Goal: Information Seeking & Learning: Learn about a topic

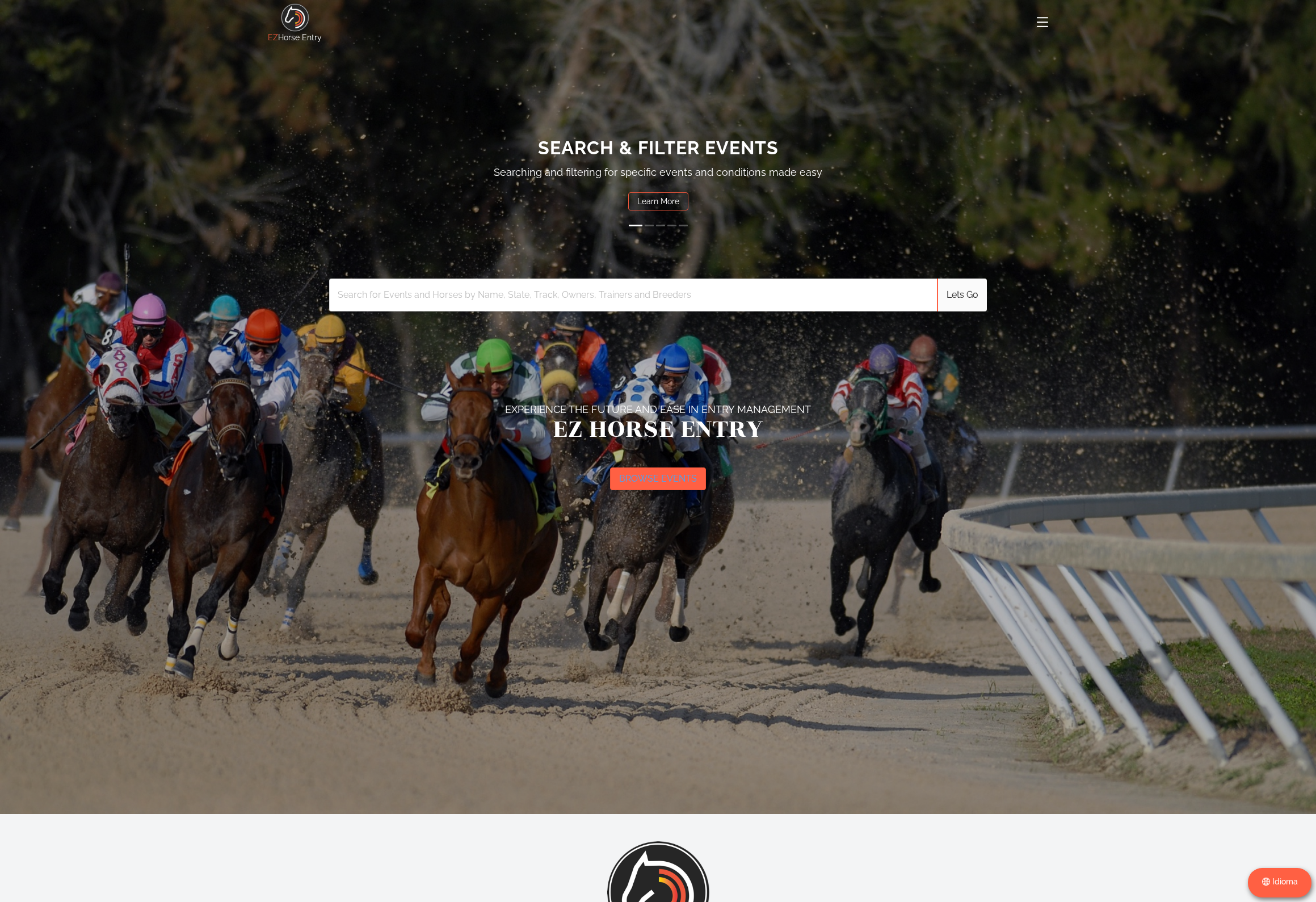
click at [659, 477] on button "BROWSE EVENTS" at bounding box center [658, 479] width 96 height 23
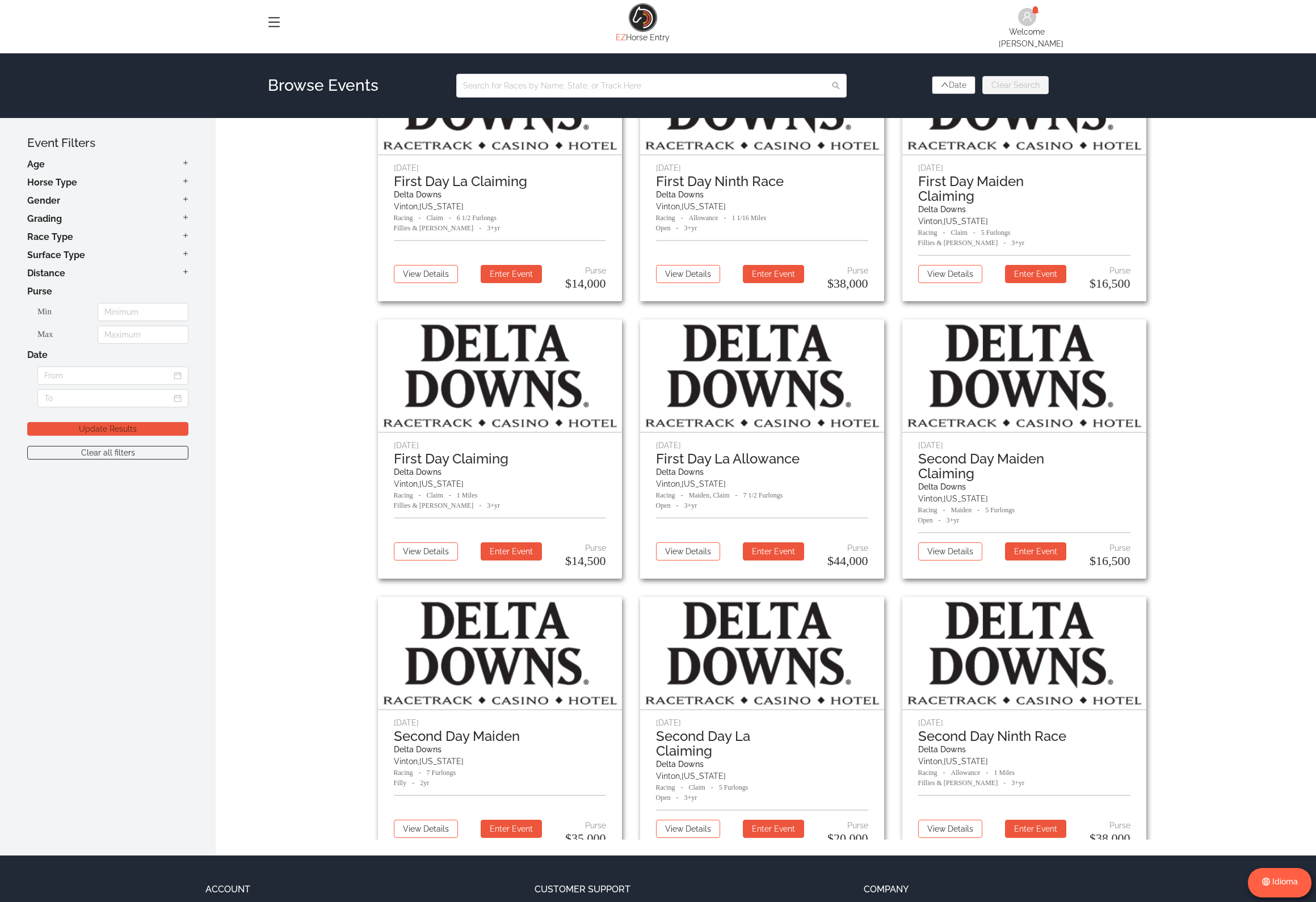
scroll to position [378, 0]
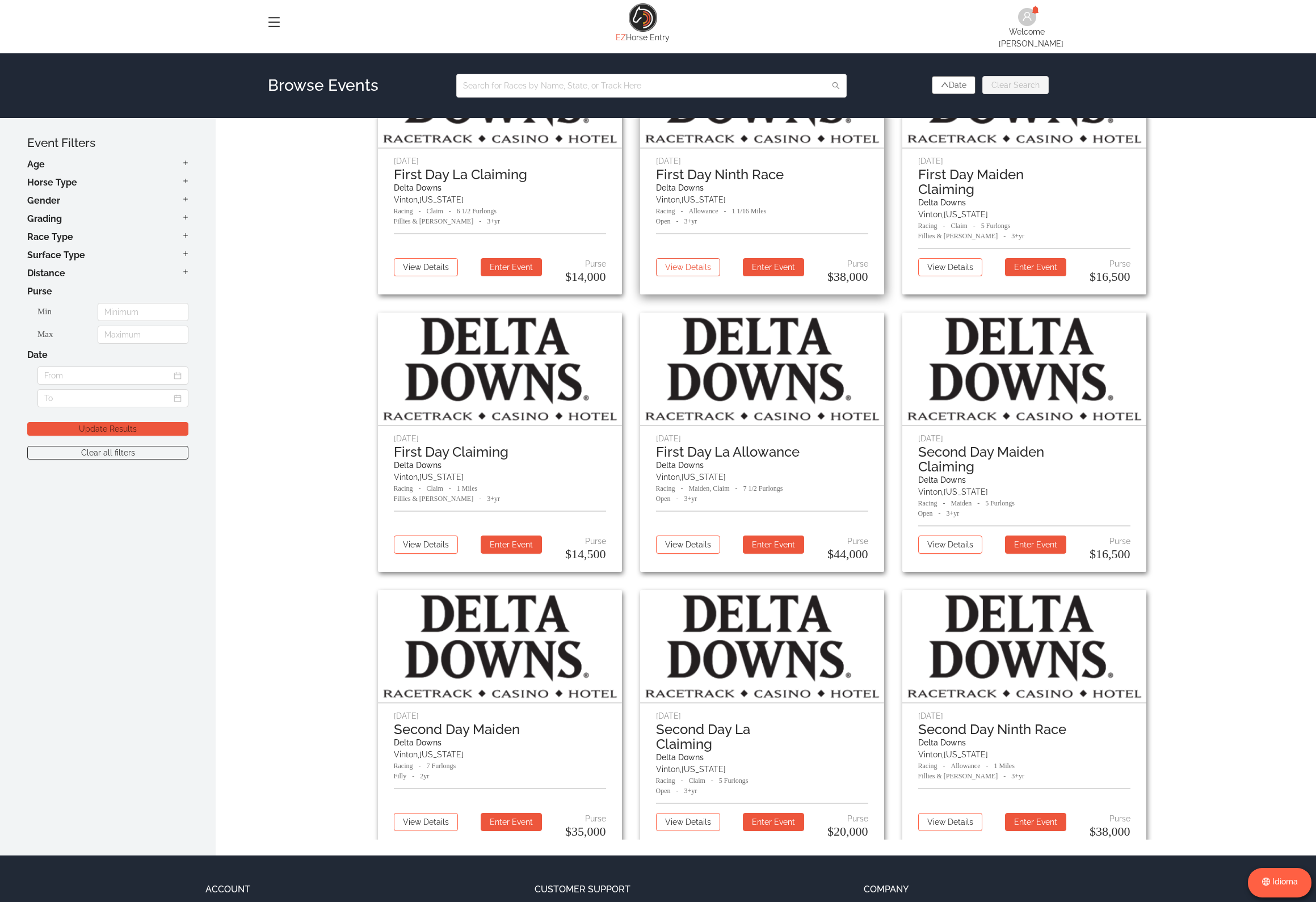
click at [675, 269] on button "View Details" at bounding box center [688, 267] width 64 height 18
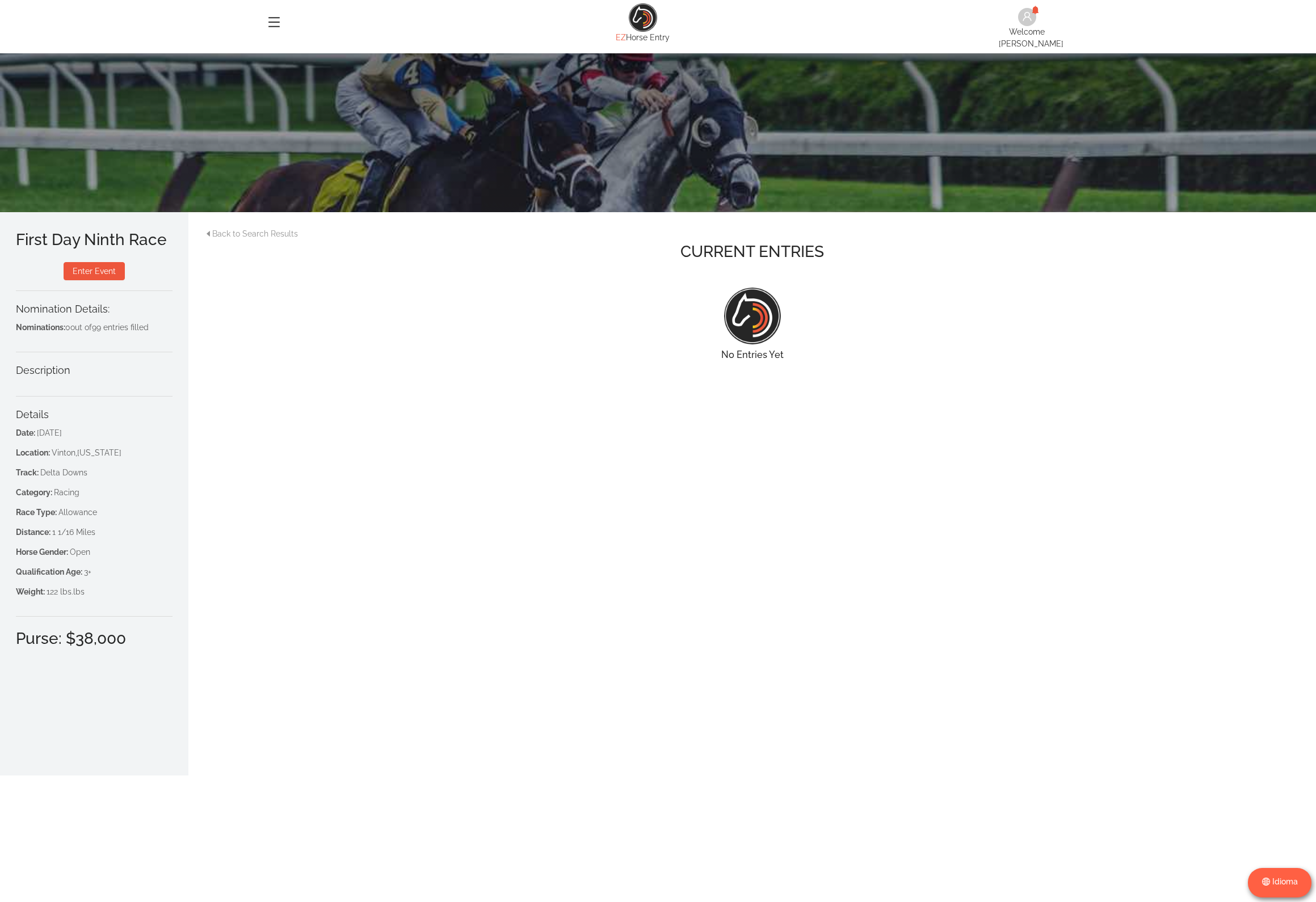
click at [252, 228] on div "Back to Search Results" at bounding box center [752, 234] width 1096 height 12
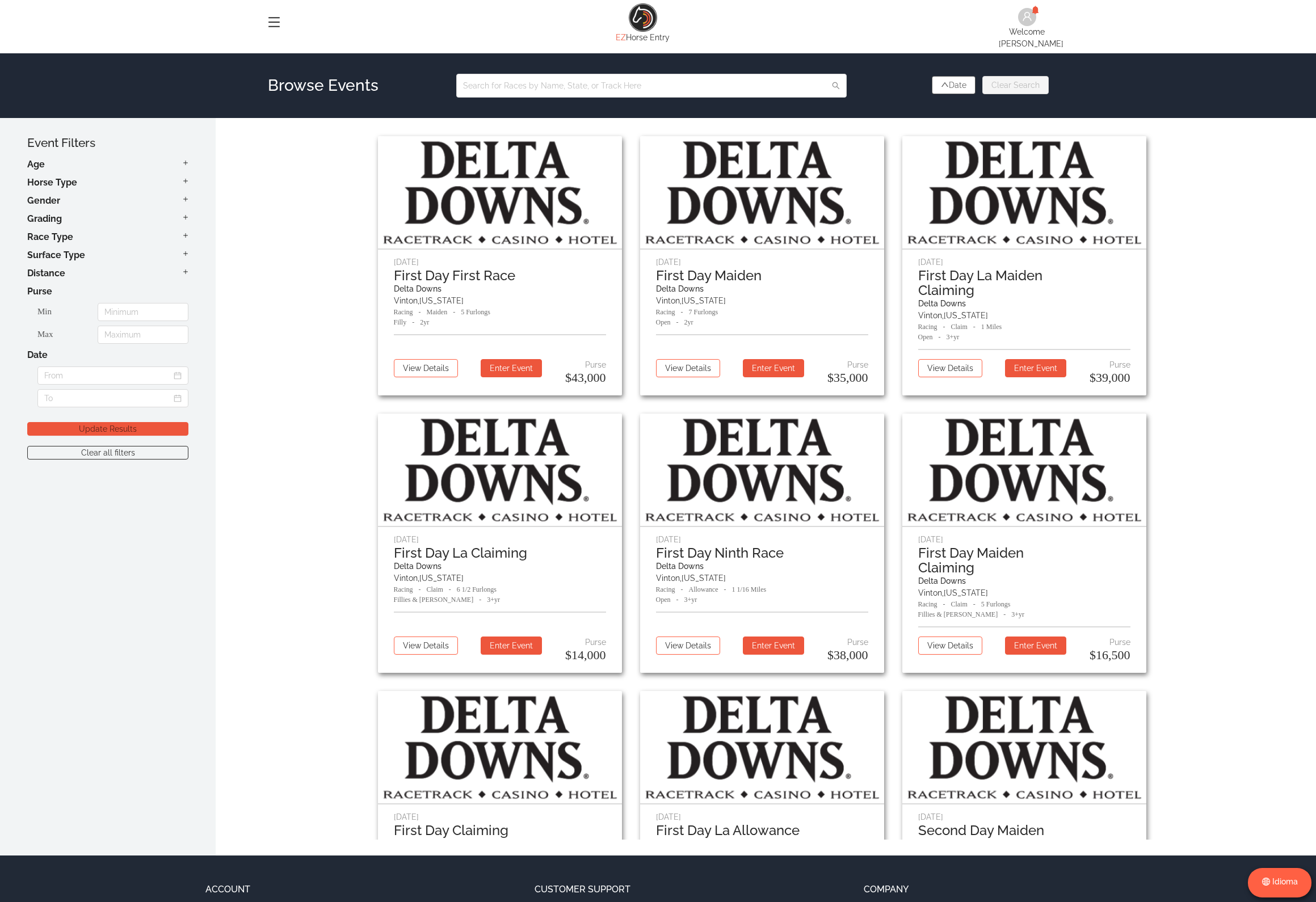
click at [61, 212] on h4 "Grading" at bounding box center [108, 219] width 161 height 14
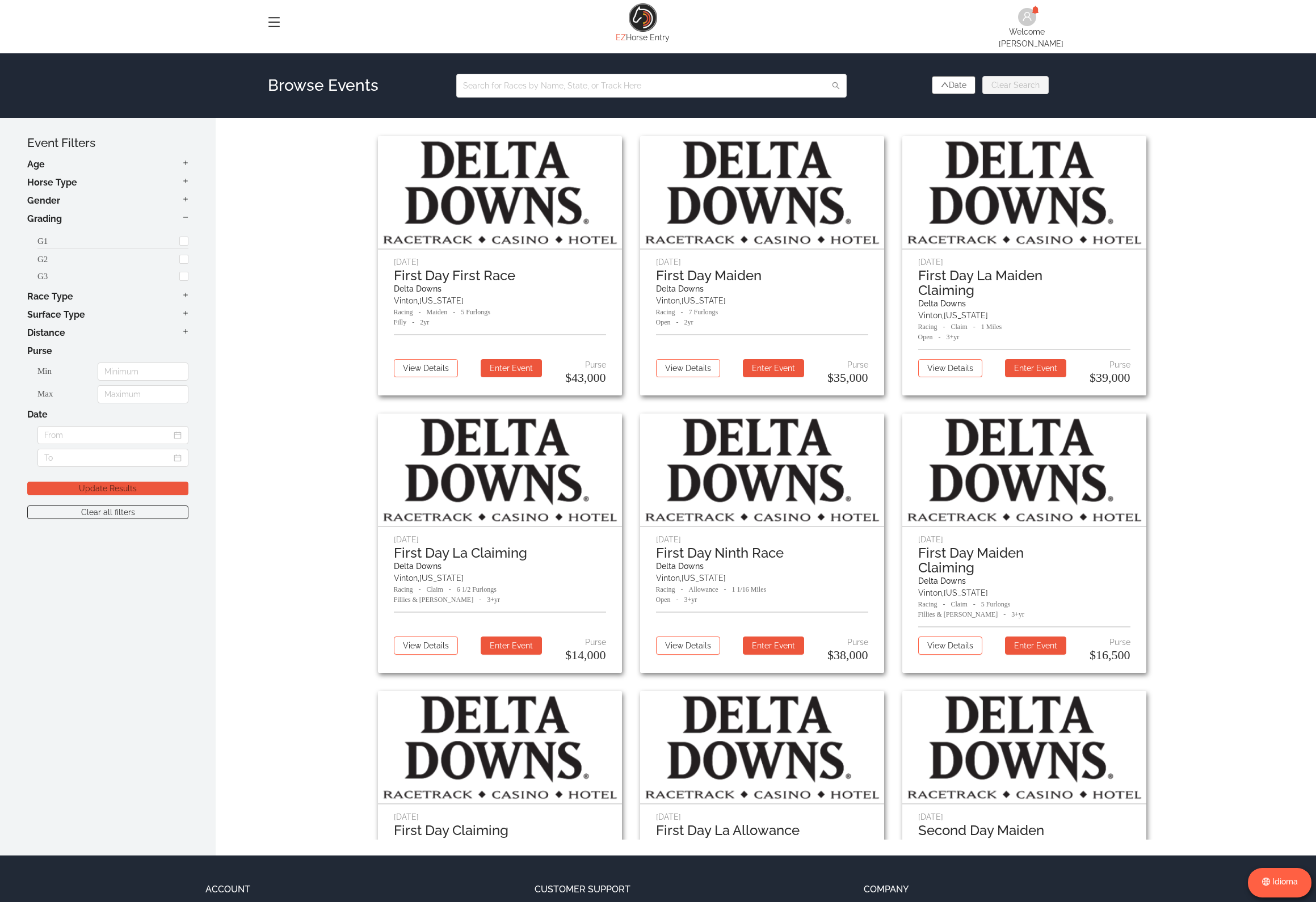
click at [64, 235] on li "G1" at bounding box center [113, 239] width 151 height 18
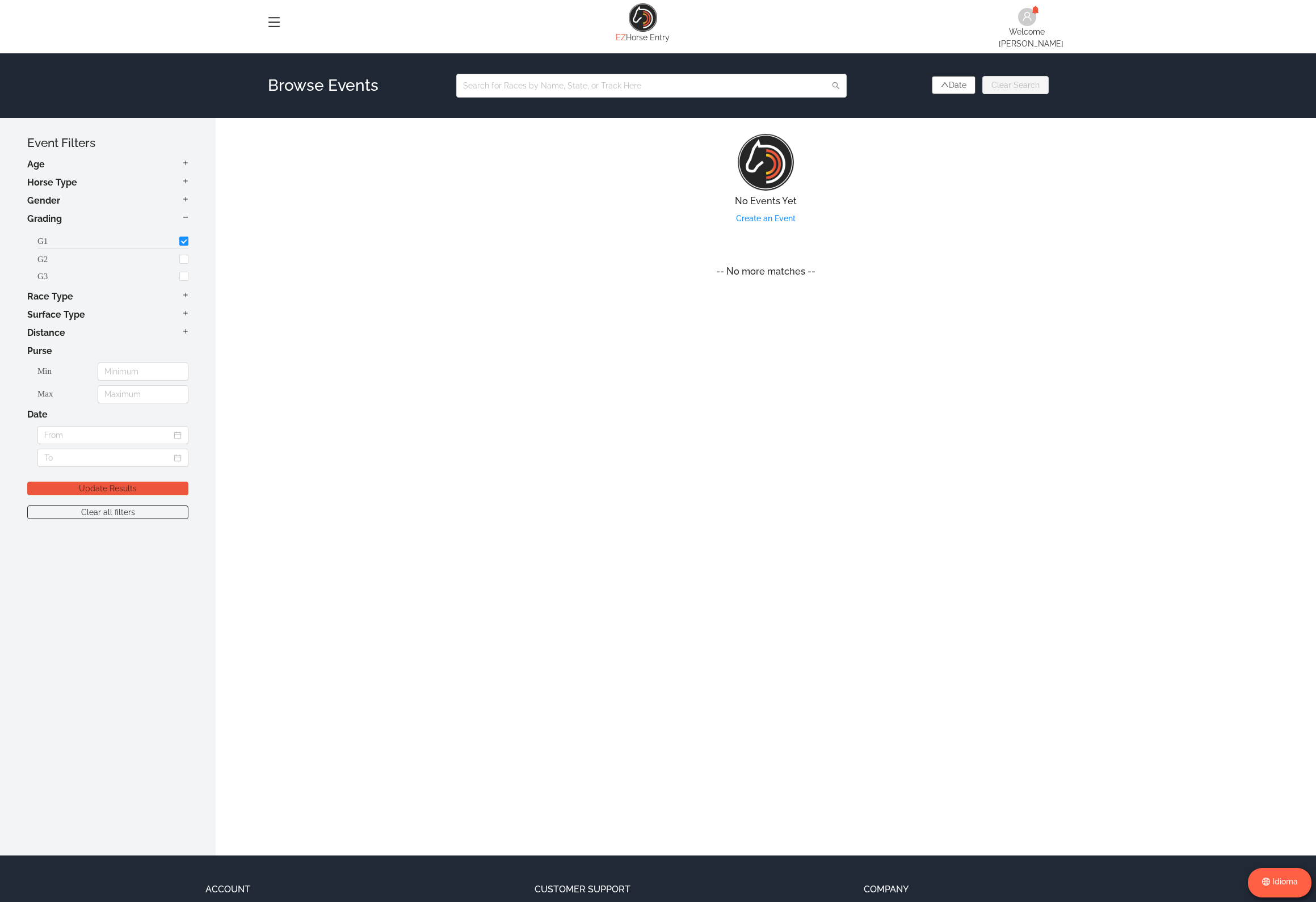
click at [144, 235] on li "G1" at bounding box center [113, 239] width 151 height 18
checkbox input "false"
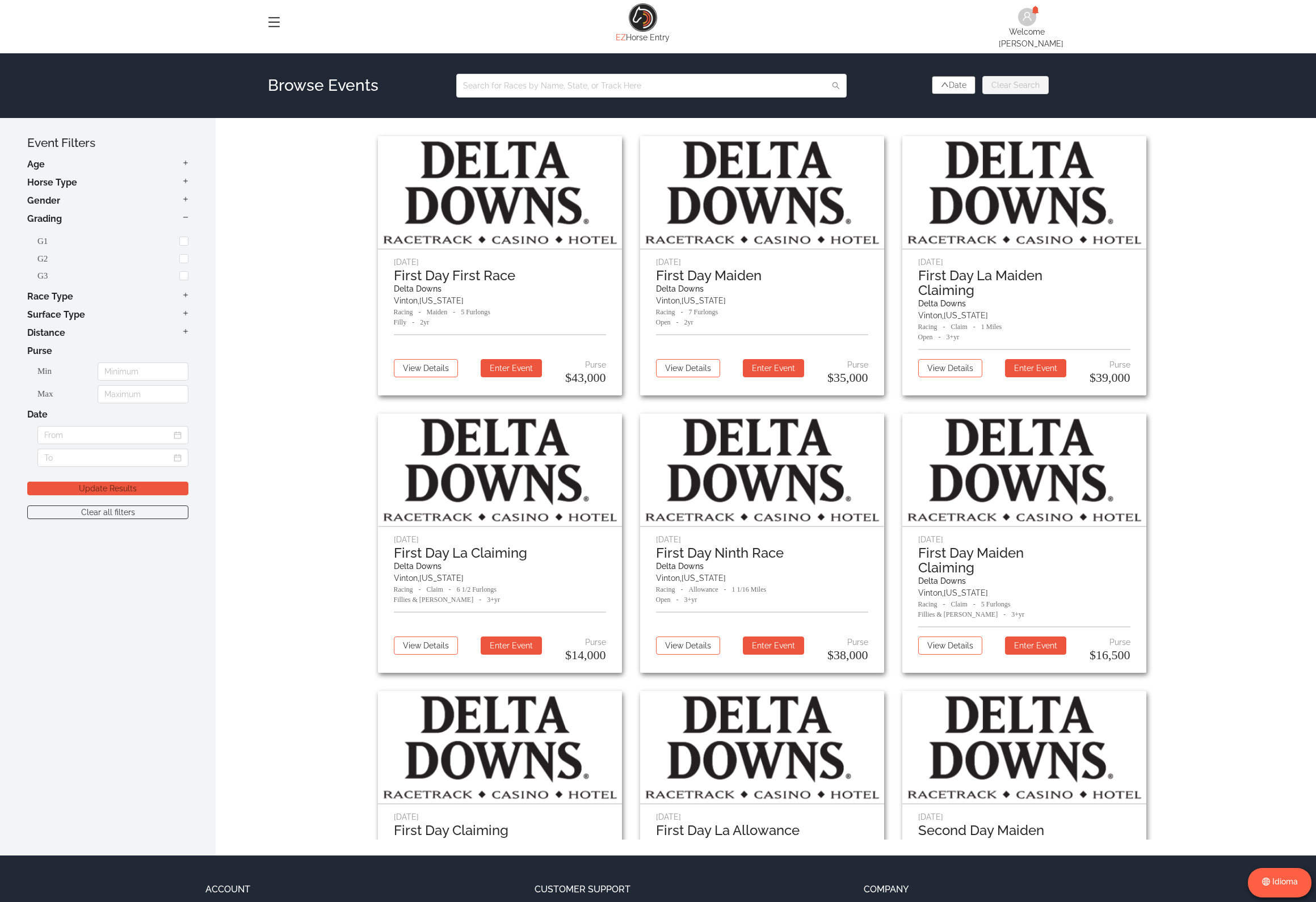
click at [174, 176] on h4 "Horse Type" at bounding box center [108, 183] width 161 height 14
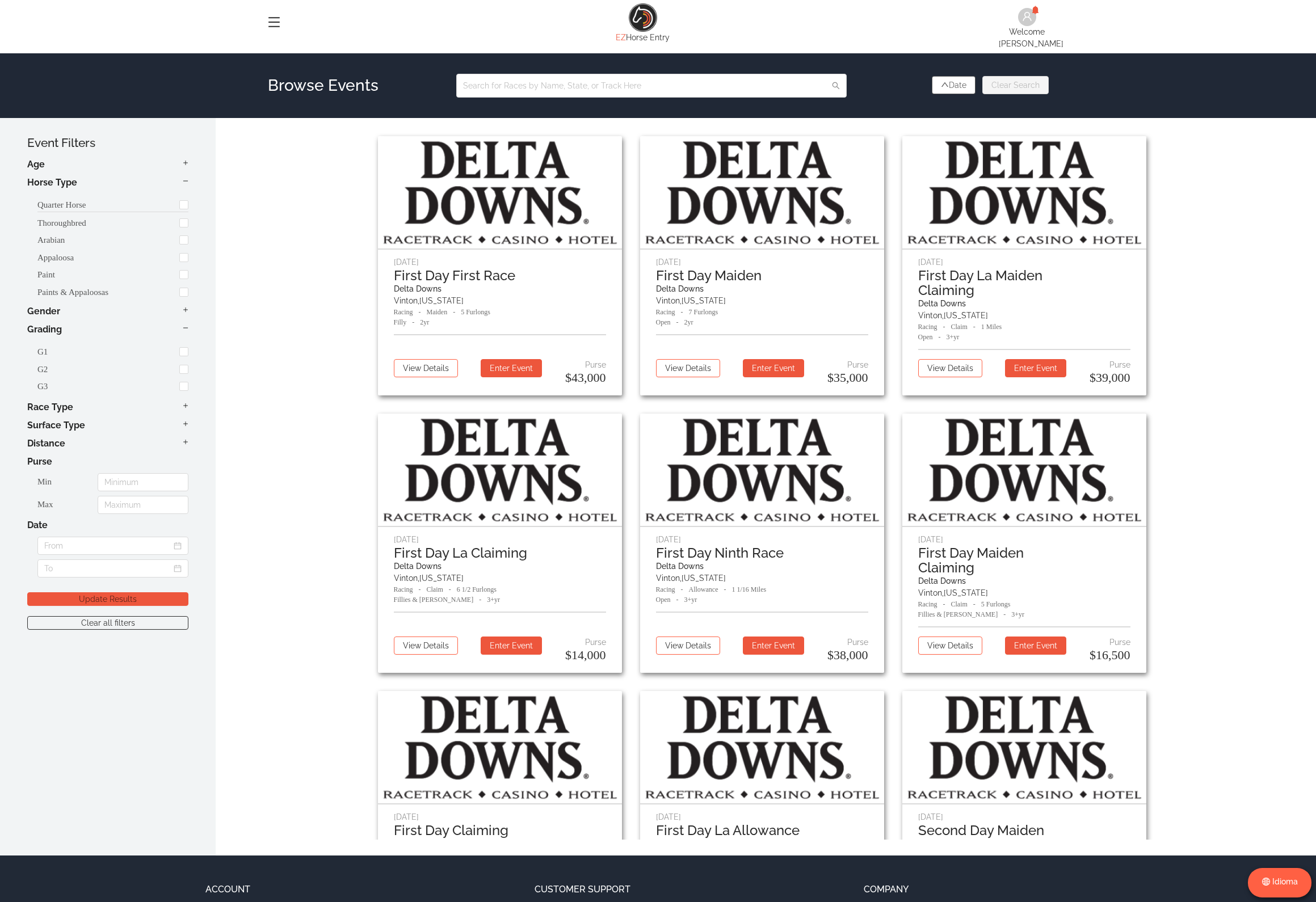
click at [142, 195] on li "Quarter Horse" at bounding box center [113, 203] width 151 height 18
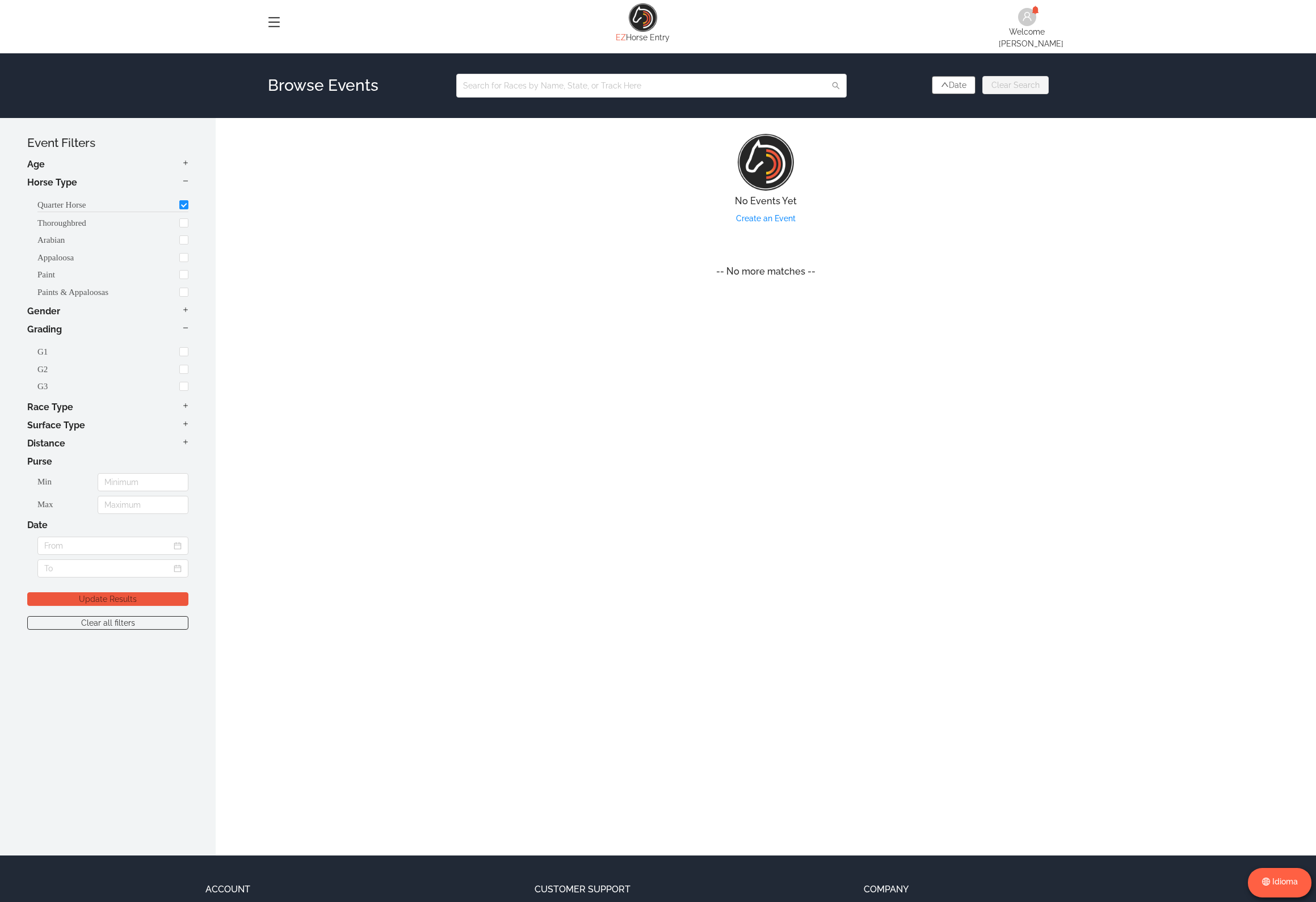
click at [142, 195] on li "Quarter Horse" at bounding box center [113, 203] width 151 height 18
checkbox input "false"
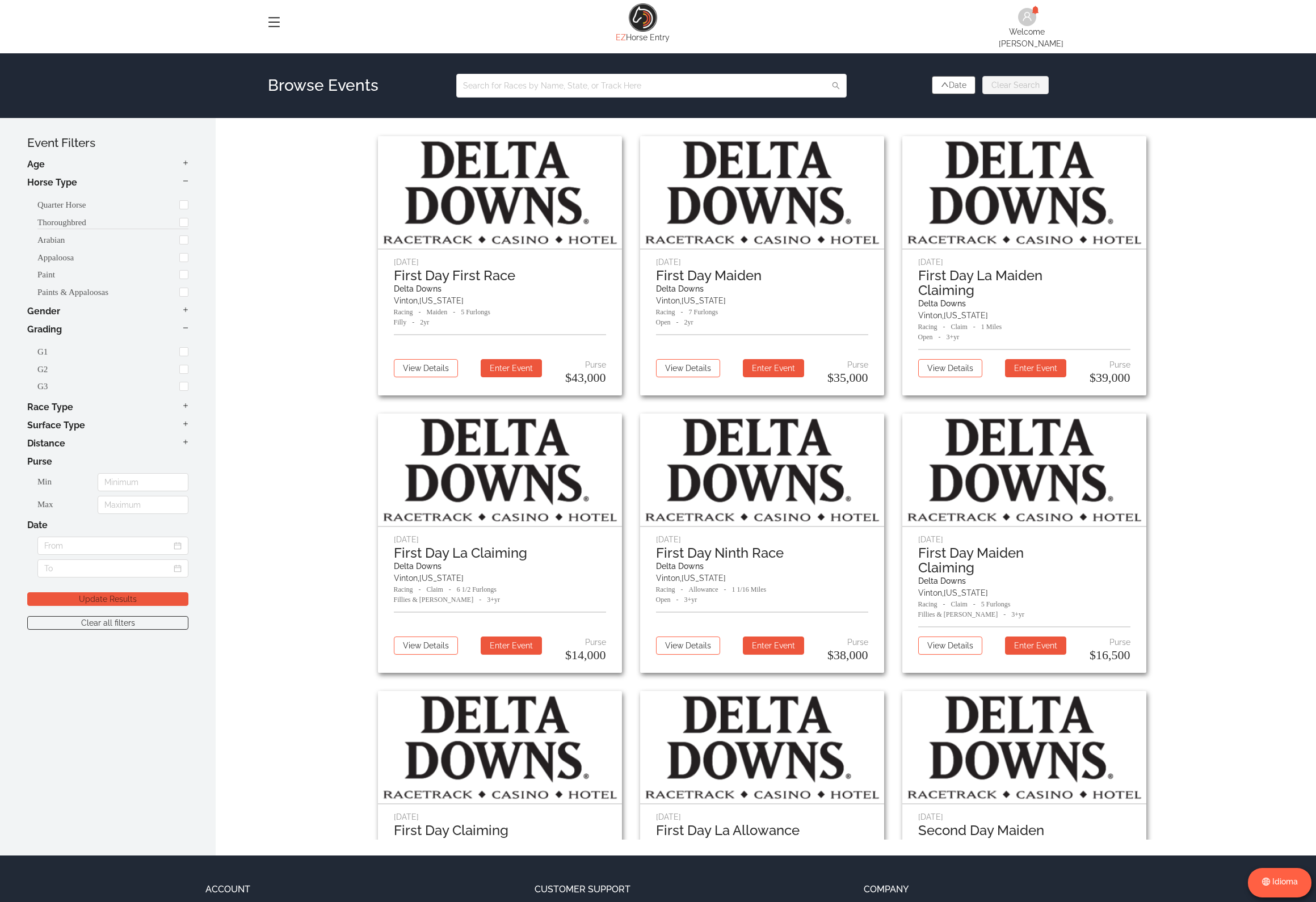
click at [163, 212] on li "Thoroughbred" at bounding box center [113, 220] width 151 height 18
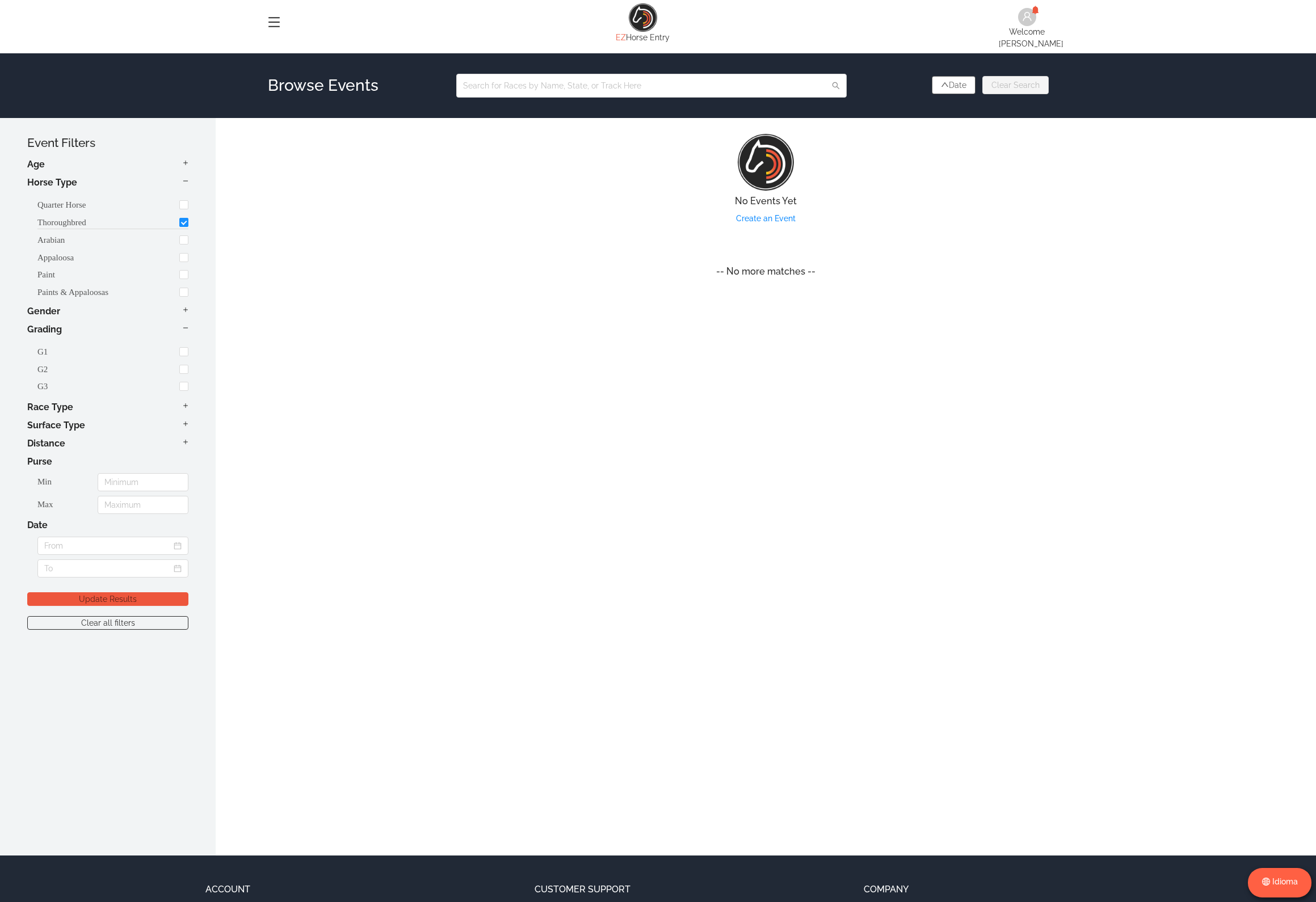
click at [163, 213] on li "Thoroughbred" at bounding box center [113, 220] width 151 height 18
checkbox input "false"
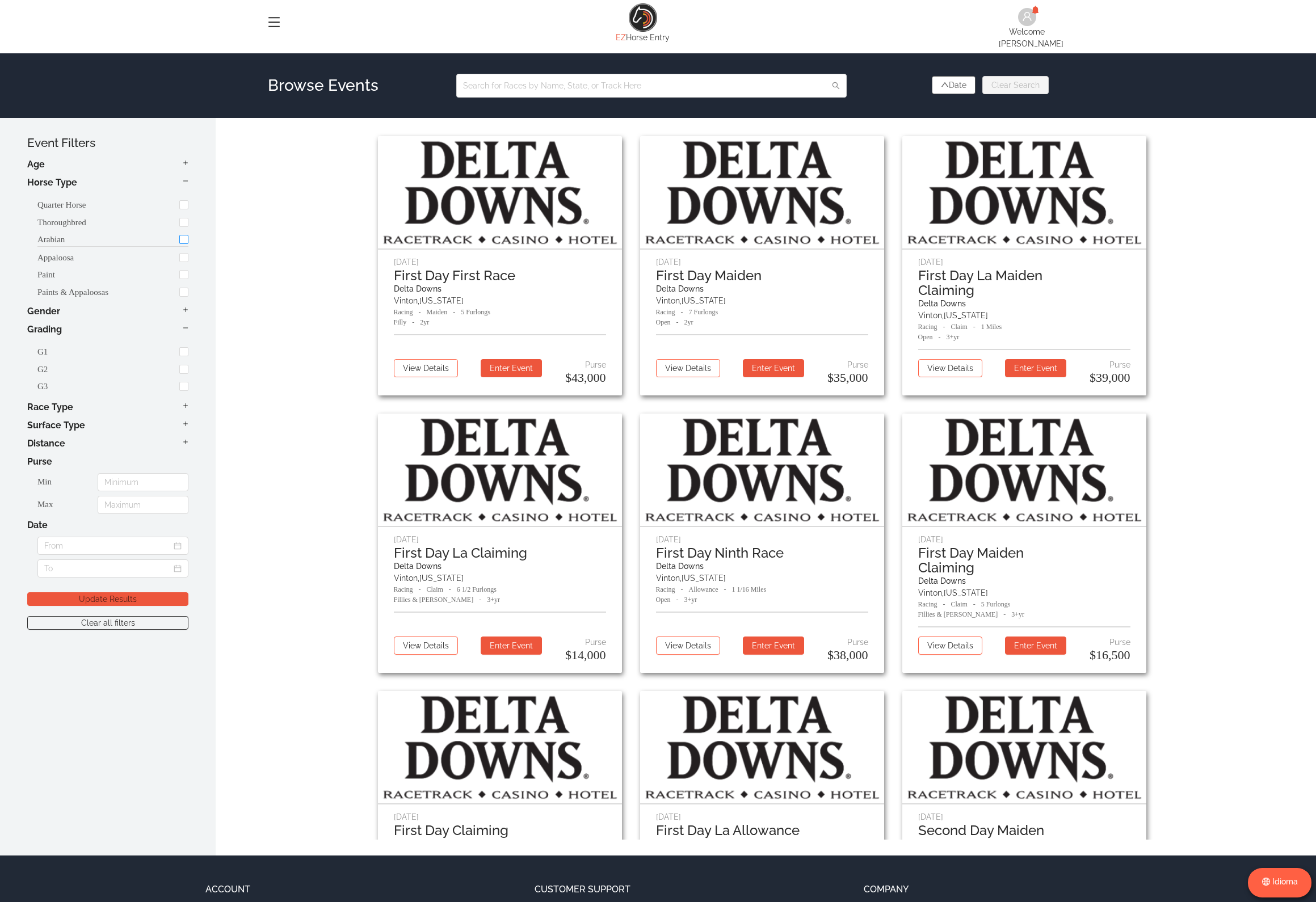
click at [188, 235] on input "checkbox" at bounding box center [183, 239] width 9 height 9
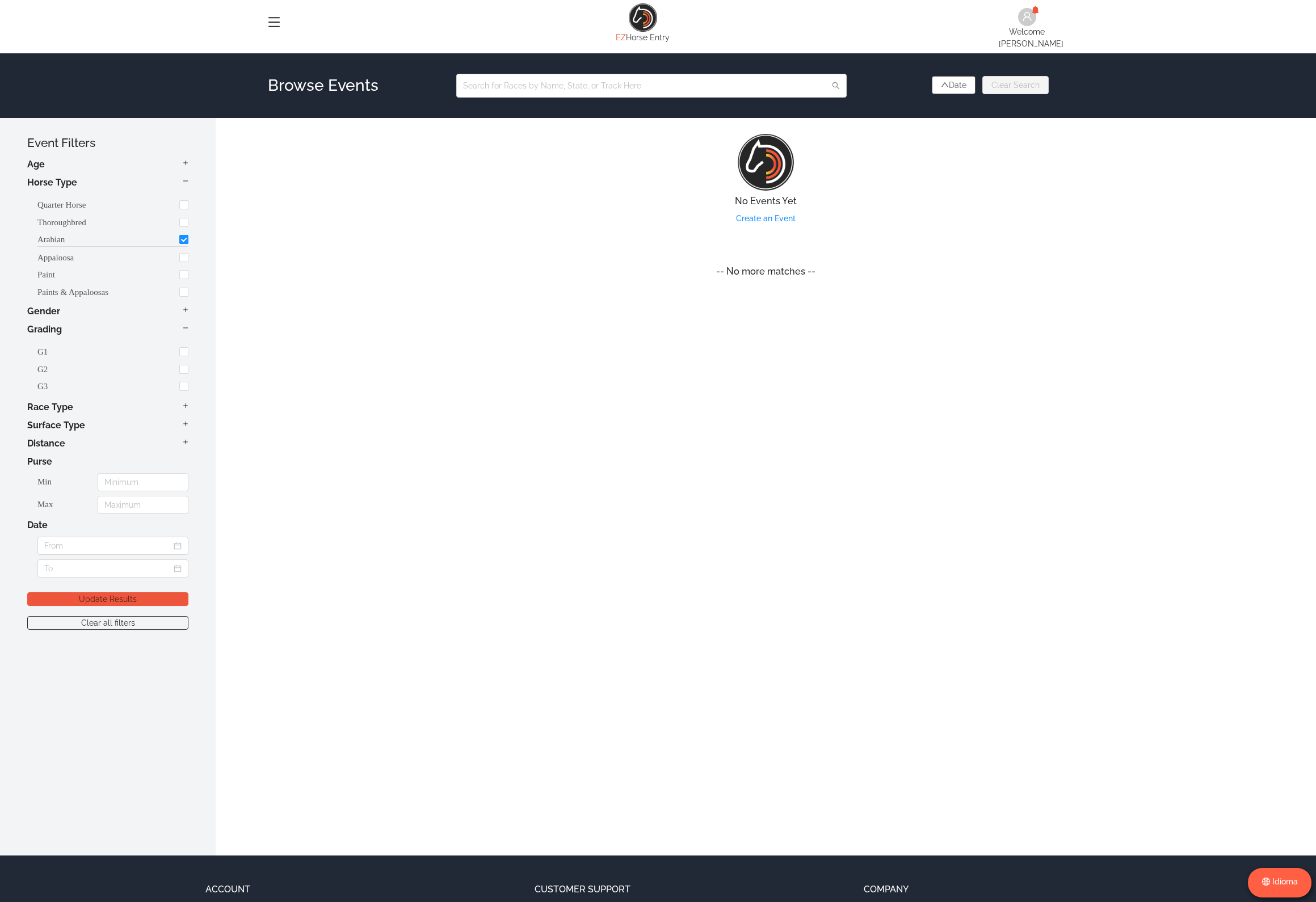
click at [188, 235] on input "checkbox" at bounding box center [183, 239] width 9 height 9
checkbox input "false"
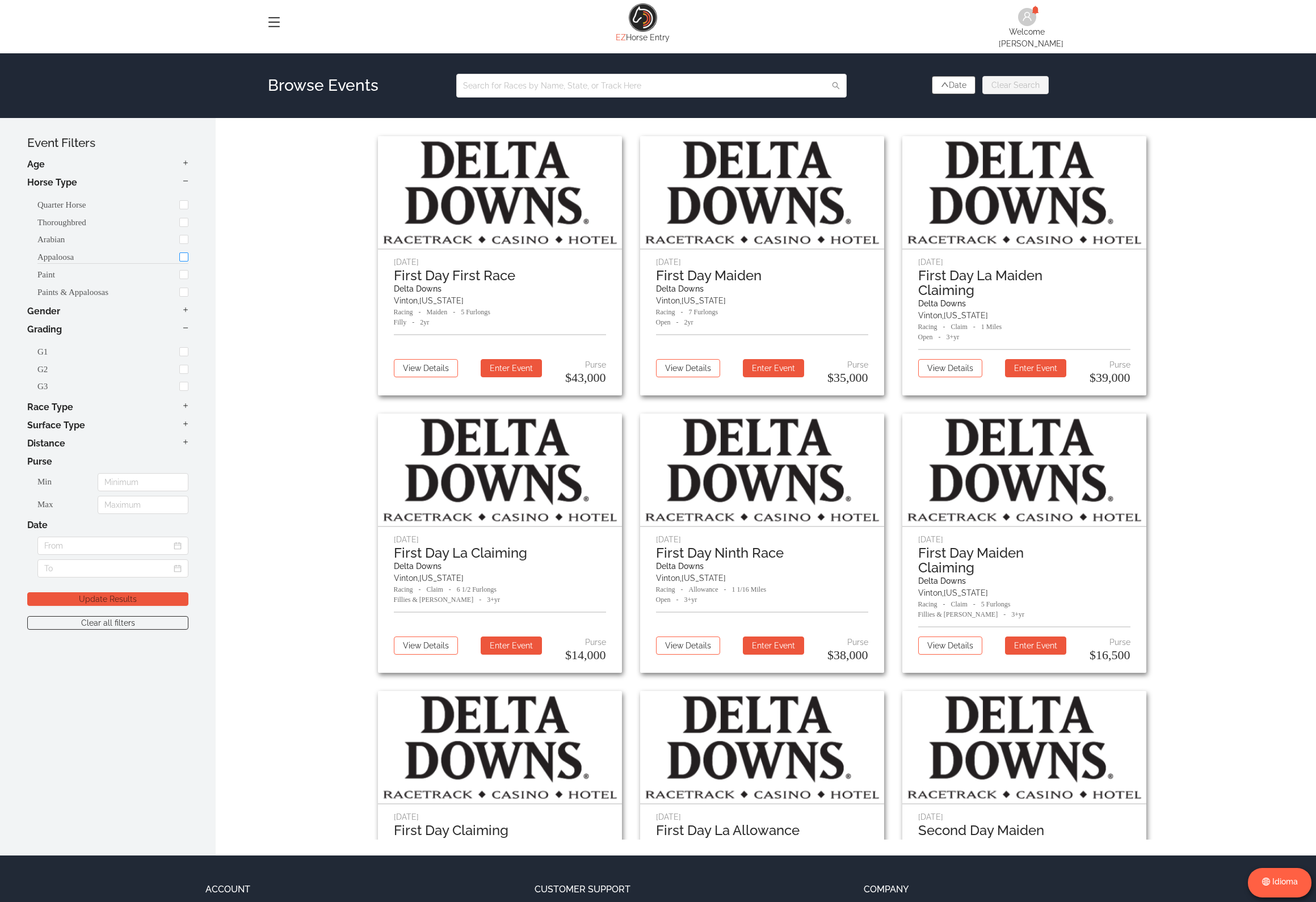
click at [184, 252] on input "checkbox" at bounding box center [183, 256] width 9 height 9
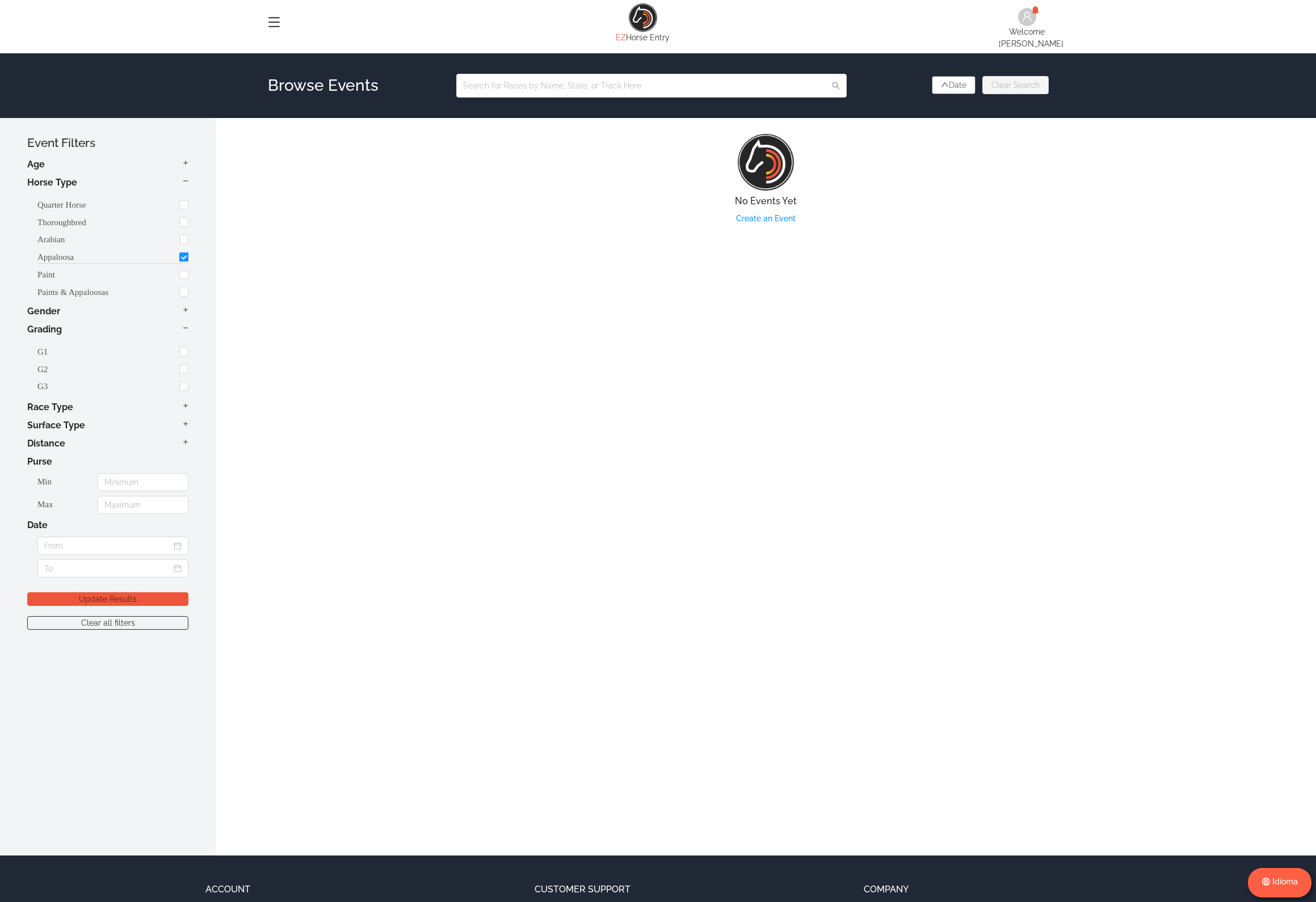
click at [184, 252] on input "checkbox" at bounding box center [183, 256] width 9 height 9
checkbox input "false"
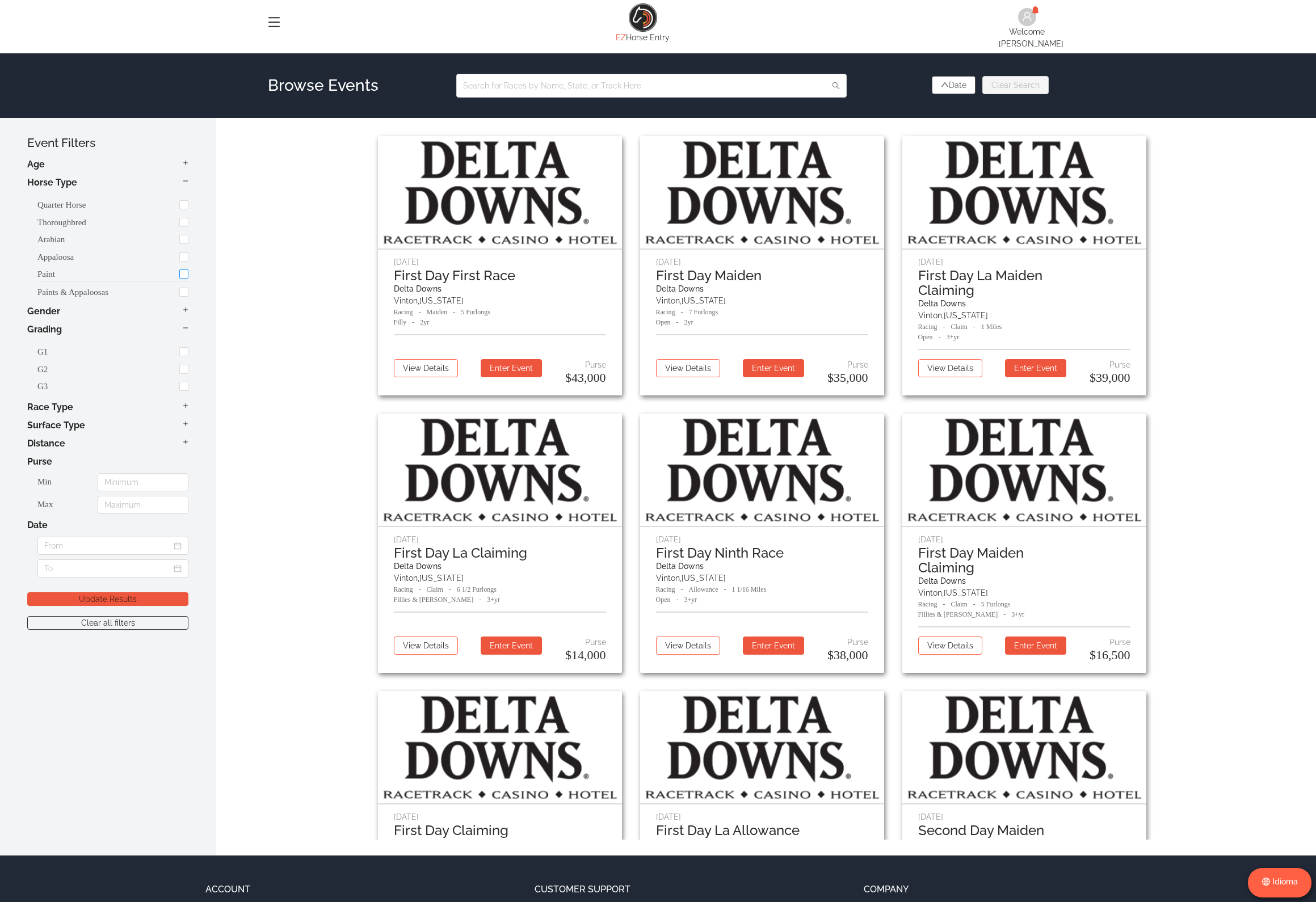
click at [180, 269] on input "checkbox" at bounding box center [183, 274] width 9 height 9
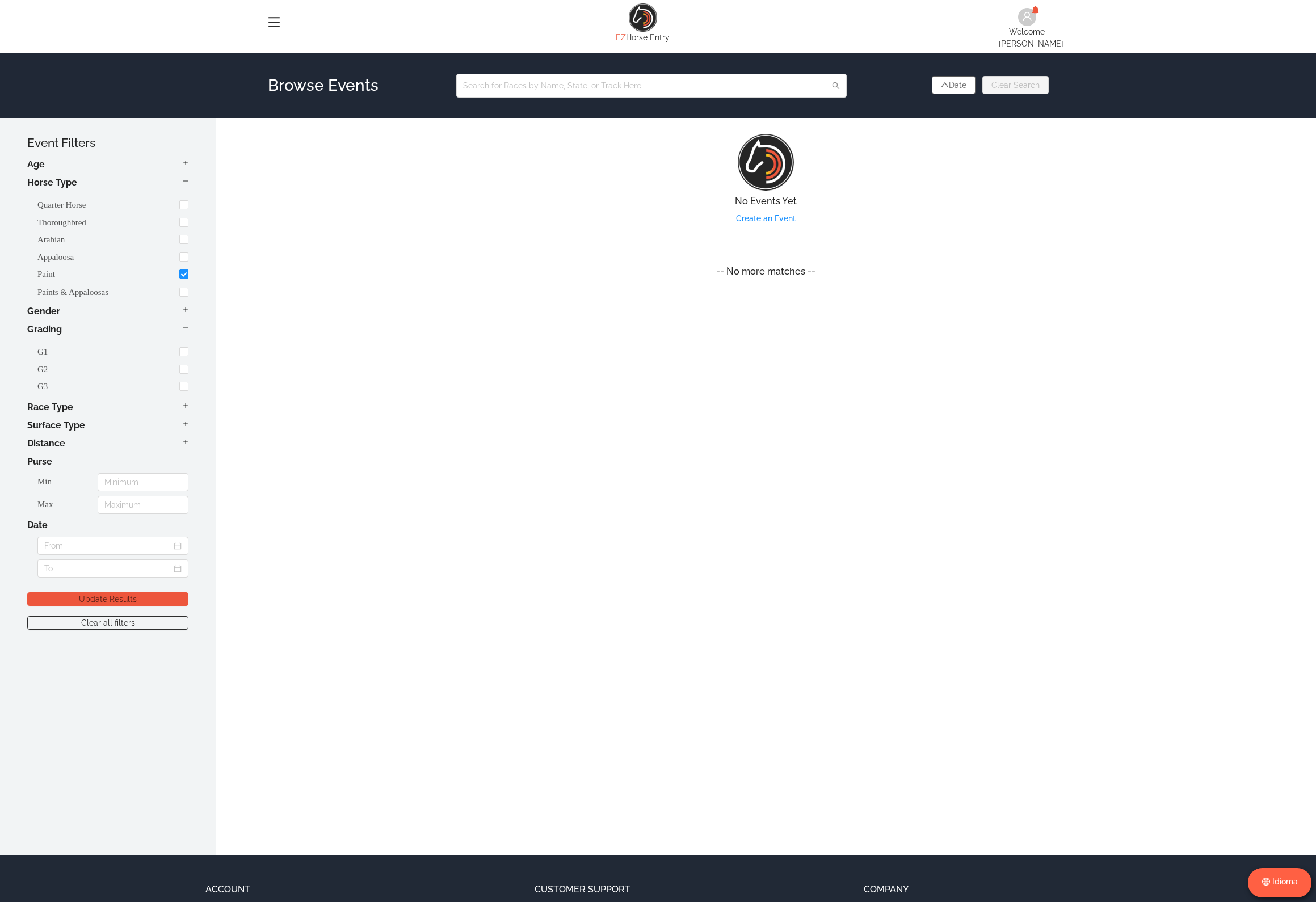
click at [181, 269] on input "checkbox" at bounding box center [183, 274] width 9 height 9
checkbox input "false"
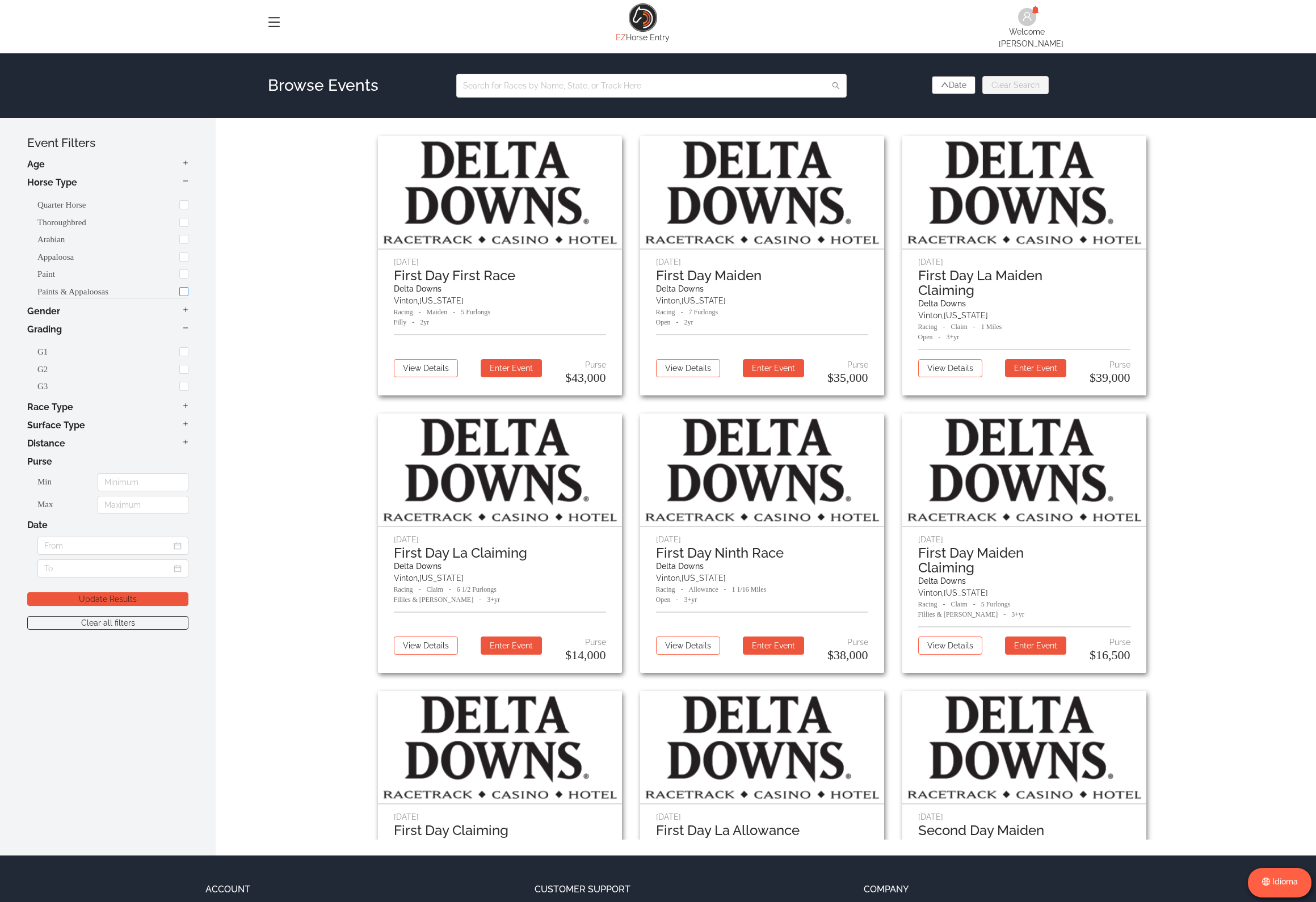
click at [181, 289] on input "checkbox" at bounding box center [183, 291] width 9 height 9
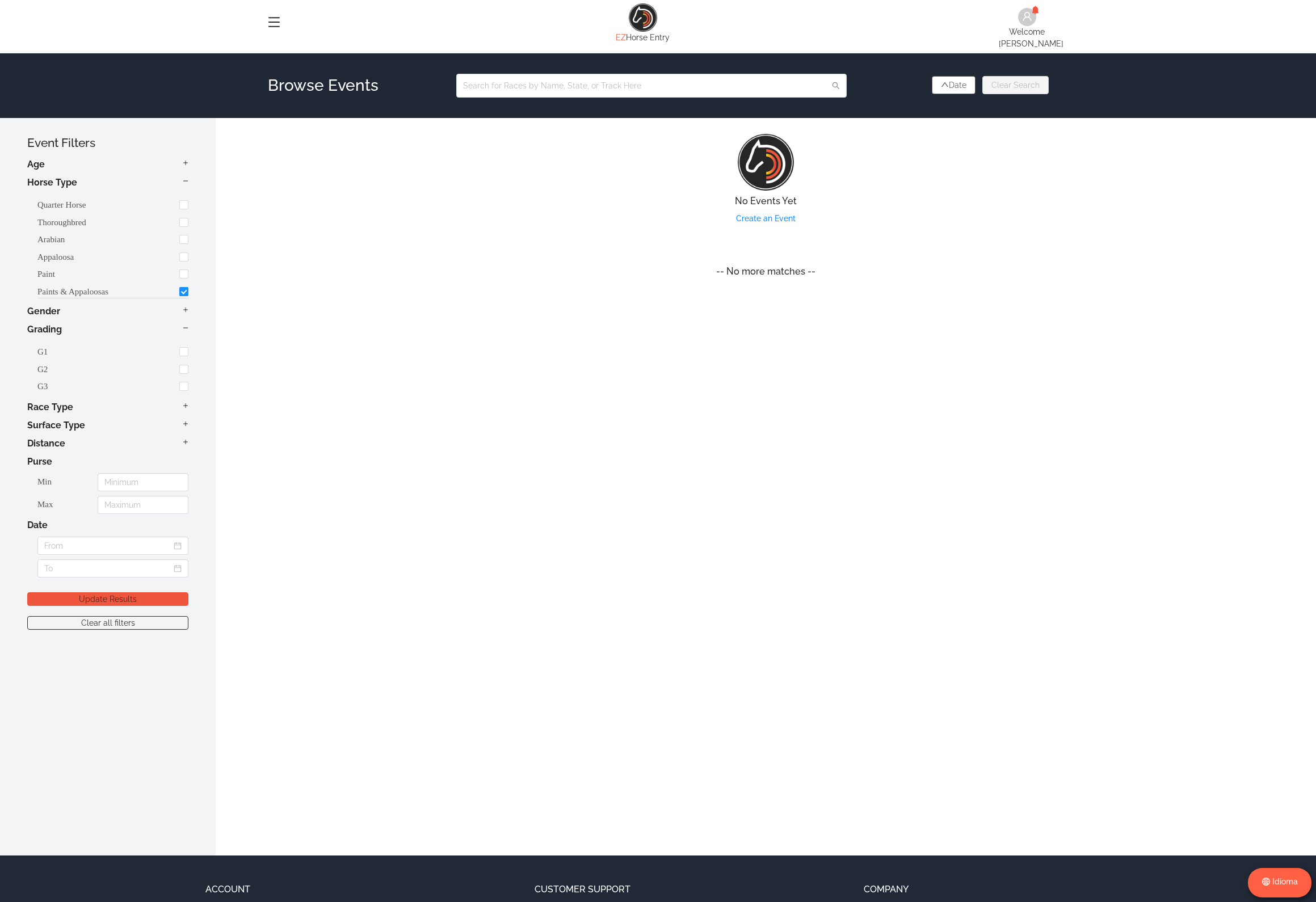
click at [181, 288] on input "checkbox" at bounding box center [183, 291] width 9 height 9
checkbox input "false"
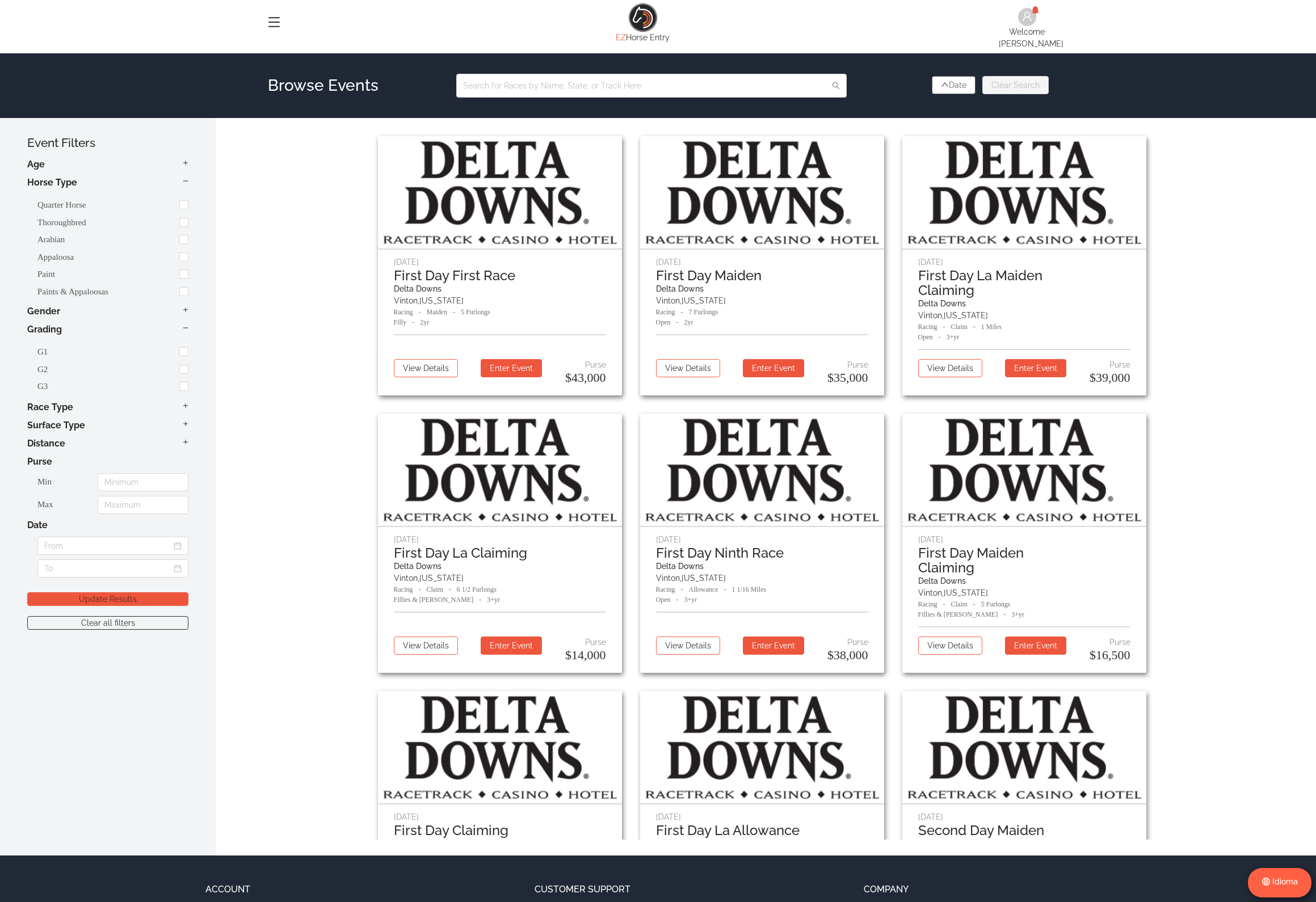
click at [181, 307] on h4 "Gender" at bounding box center [108, 312] width 161 height 14
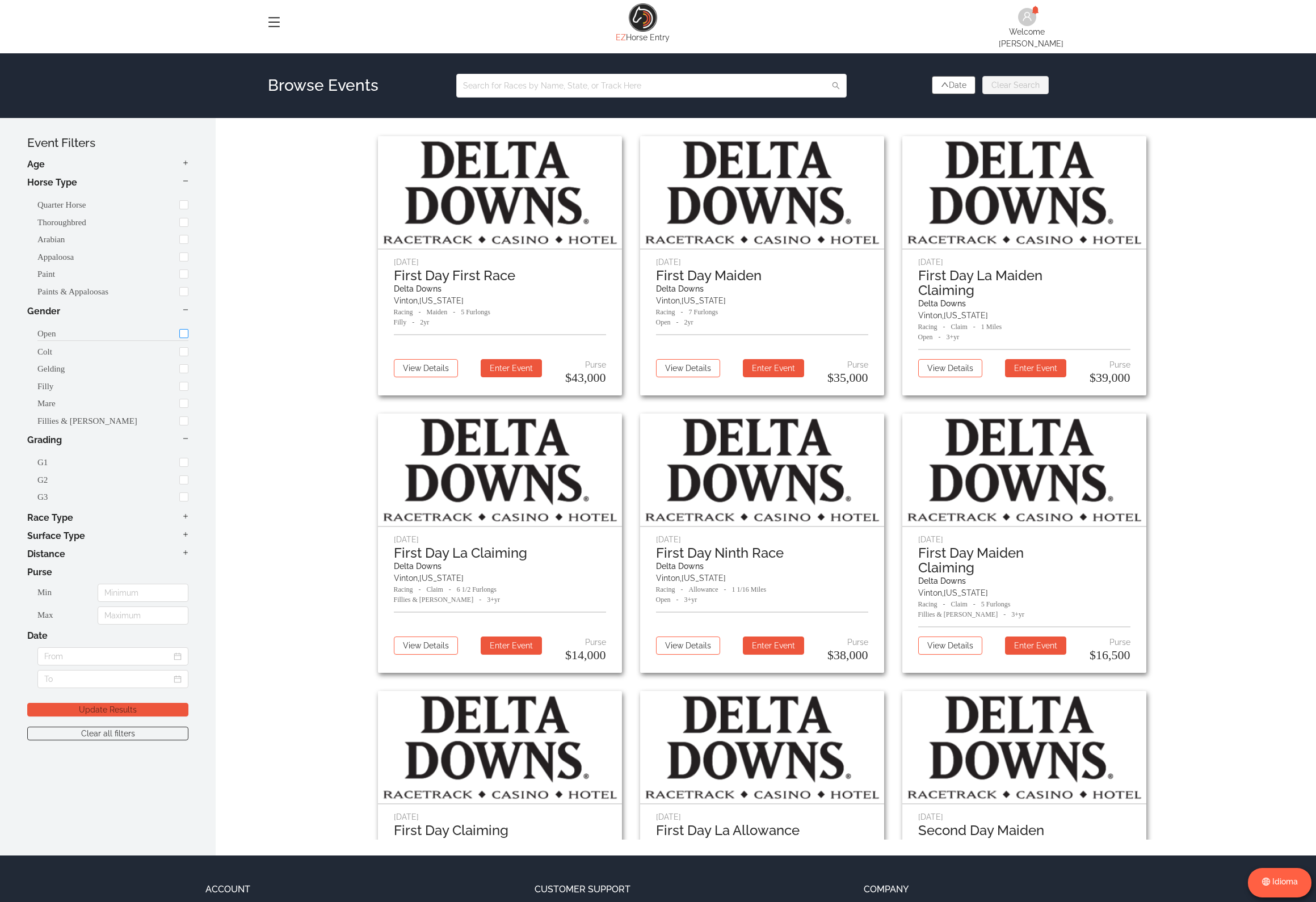
click at [175, 328] on label at bounding box center [179, 334] width 19 height 13
click at [183, 329] on input "checkbox" at bounding box center [183, 333] width 9 height 9
checkbox input "false"
click at [185, 347] on input "checkbox" at bounding box center [183, 351] width 9 height 9
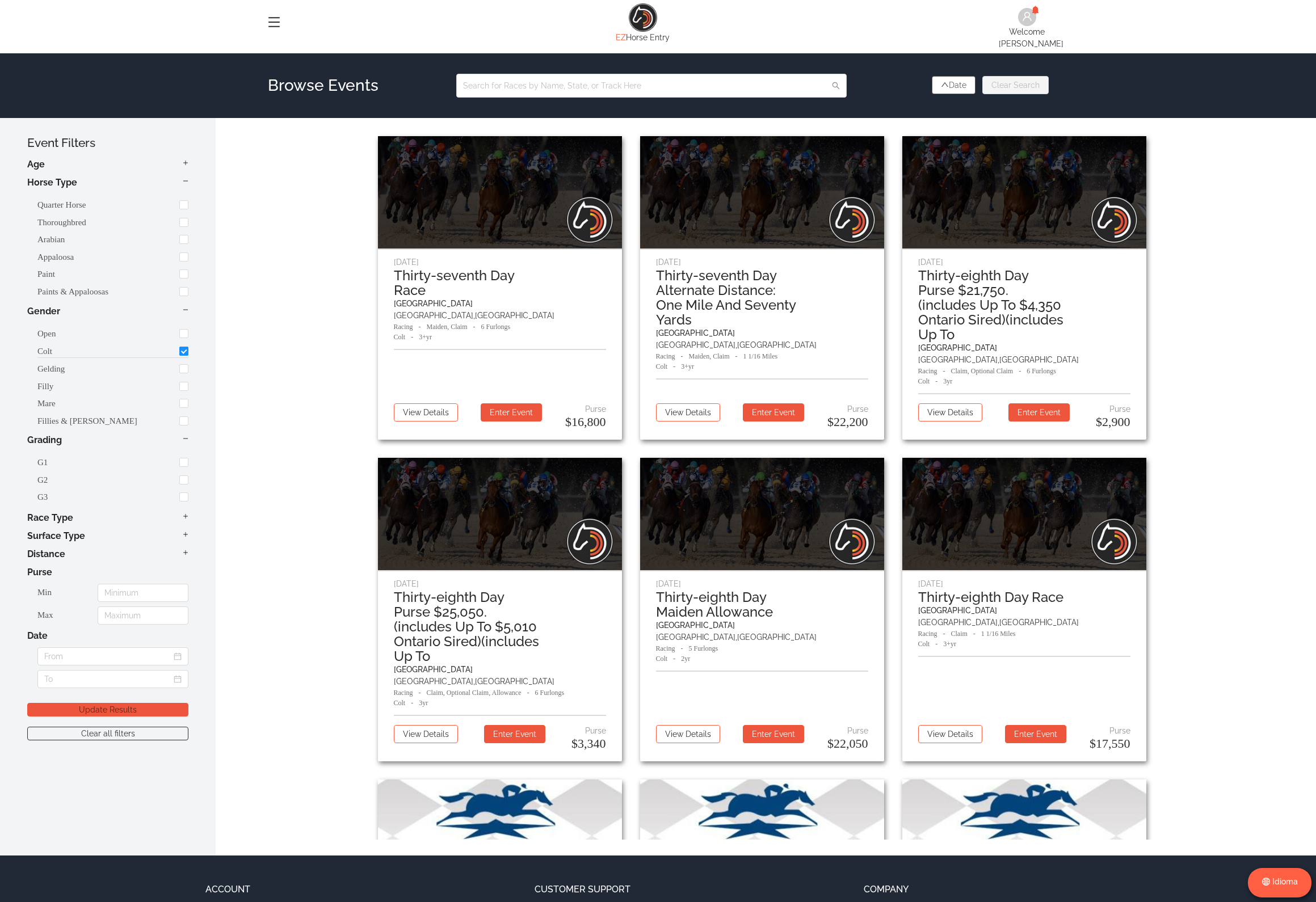
click at [185, 347] on input "checkbox" at bounding box center [183, 351] width 9 height 9
checkbox input "false"
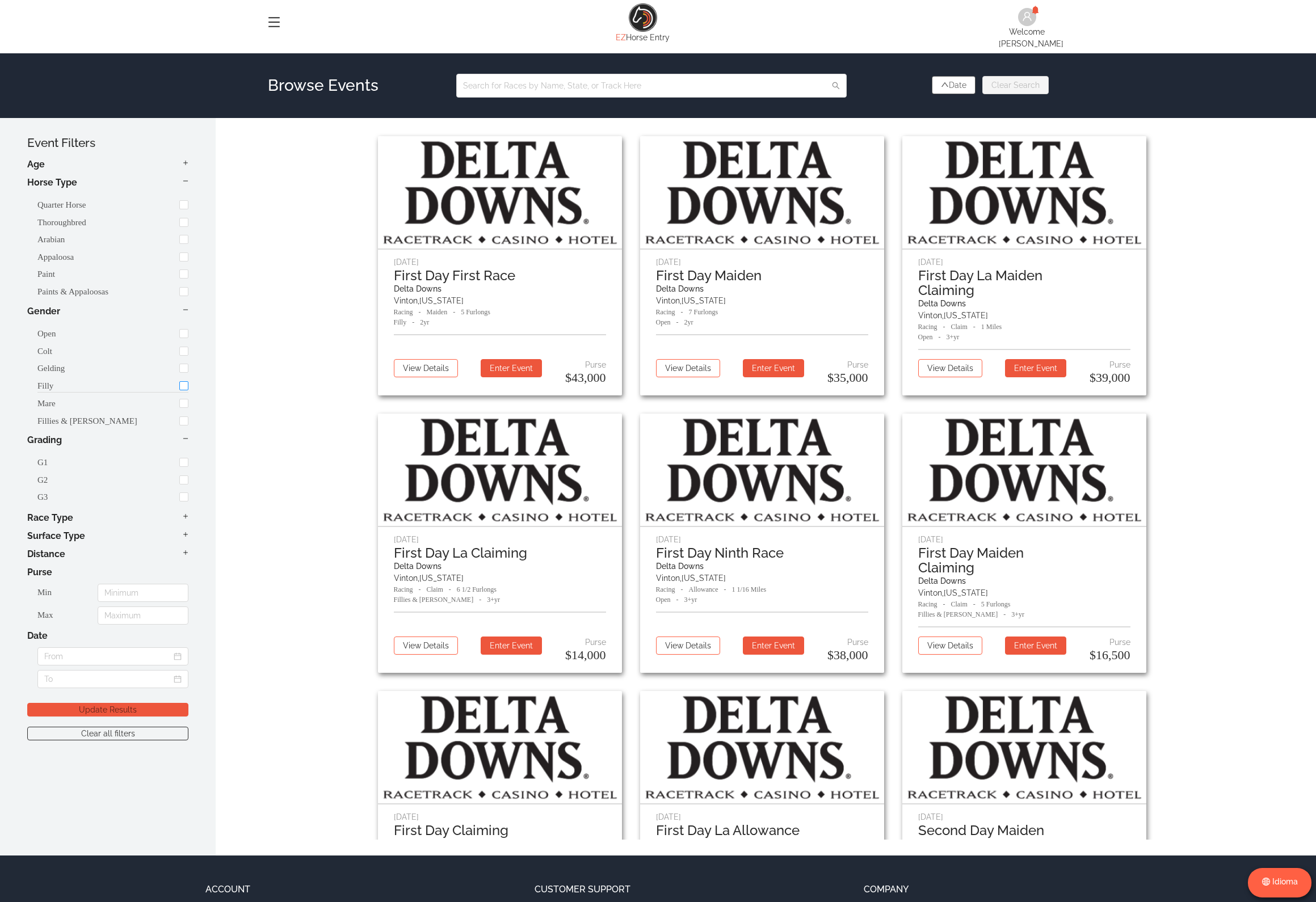
click at [181, 382] on input "checkbox" at bounding box center [183, 386] width 9 height 9
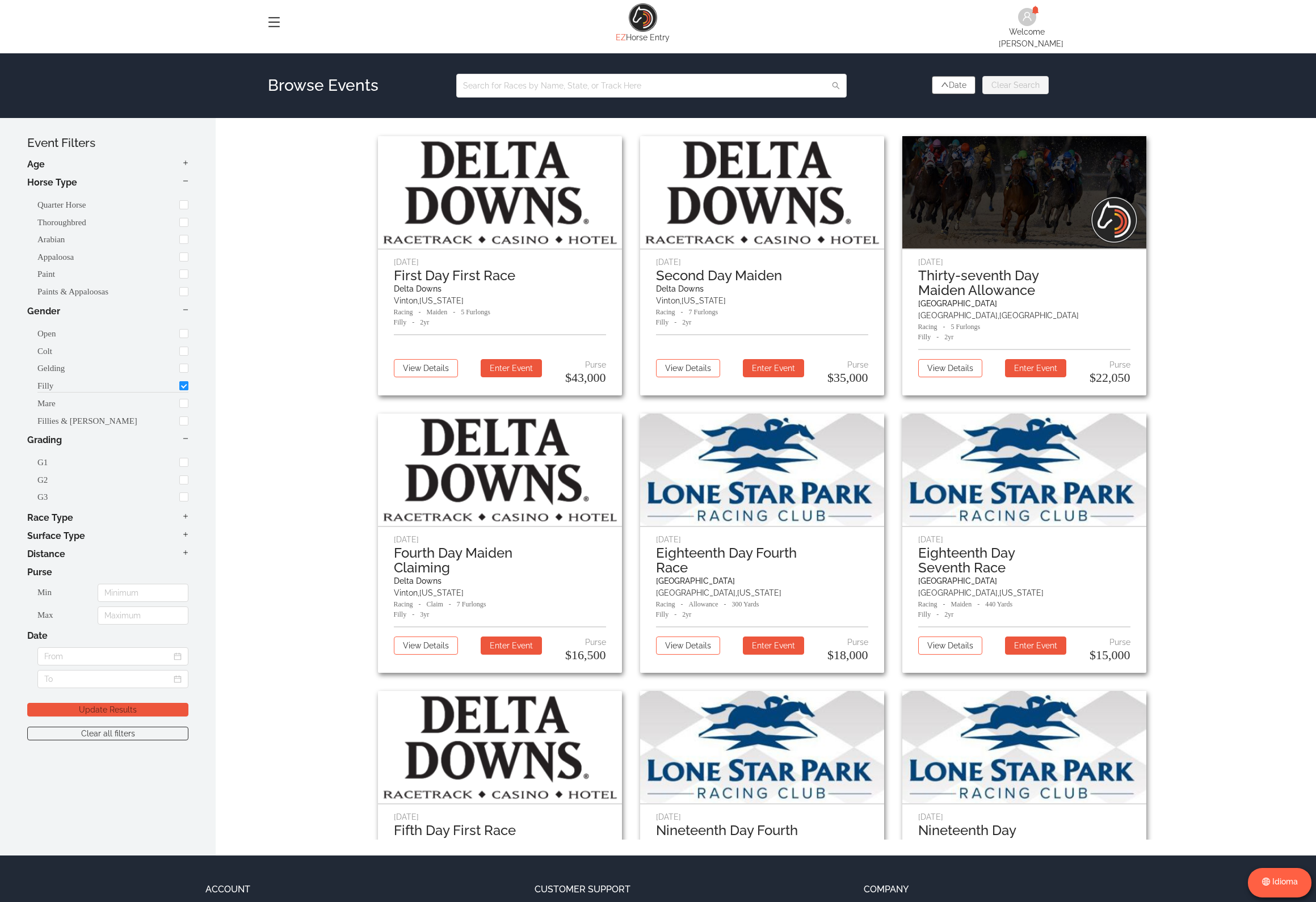
click at [181, 382] on input "checkbox" at bounding box center [183, 386] width 9 height 9
checkbox input "false"
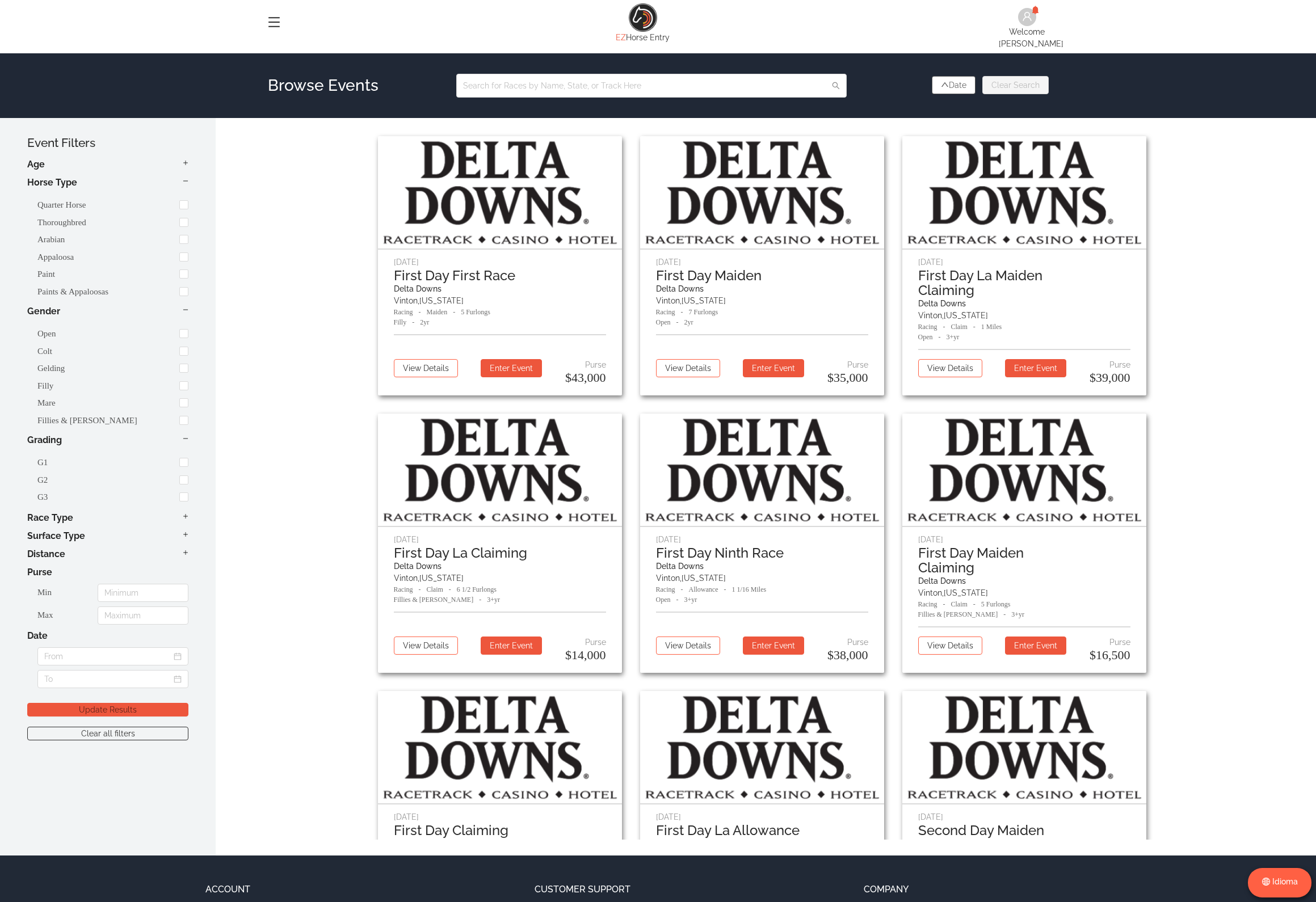
click at [192, 544] on div "Event Filters Show Filters Age [DEMOGRAPHIC_DATA] 3 3+ 3, 4, 5 Horse Type Quart…" at bounding box center [107, 487] width 215 height 738
click at [185, 550] on icon "icon: plus" at bounding box center [185, 553] width 5 height 5
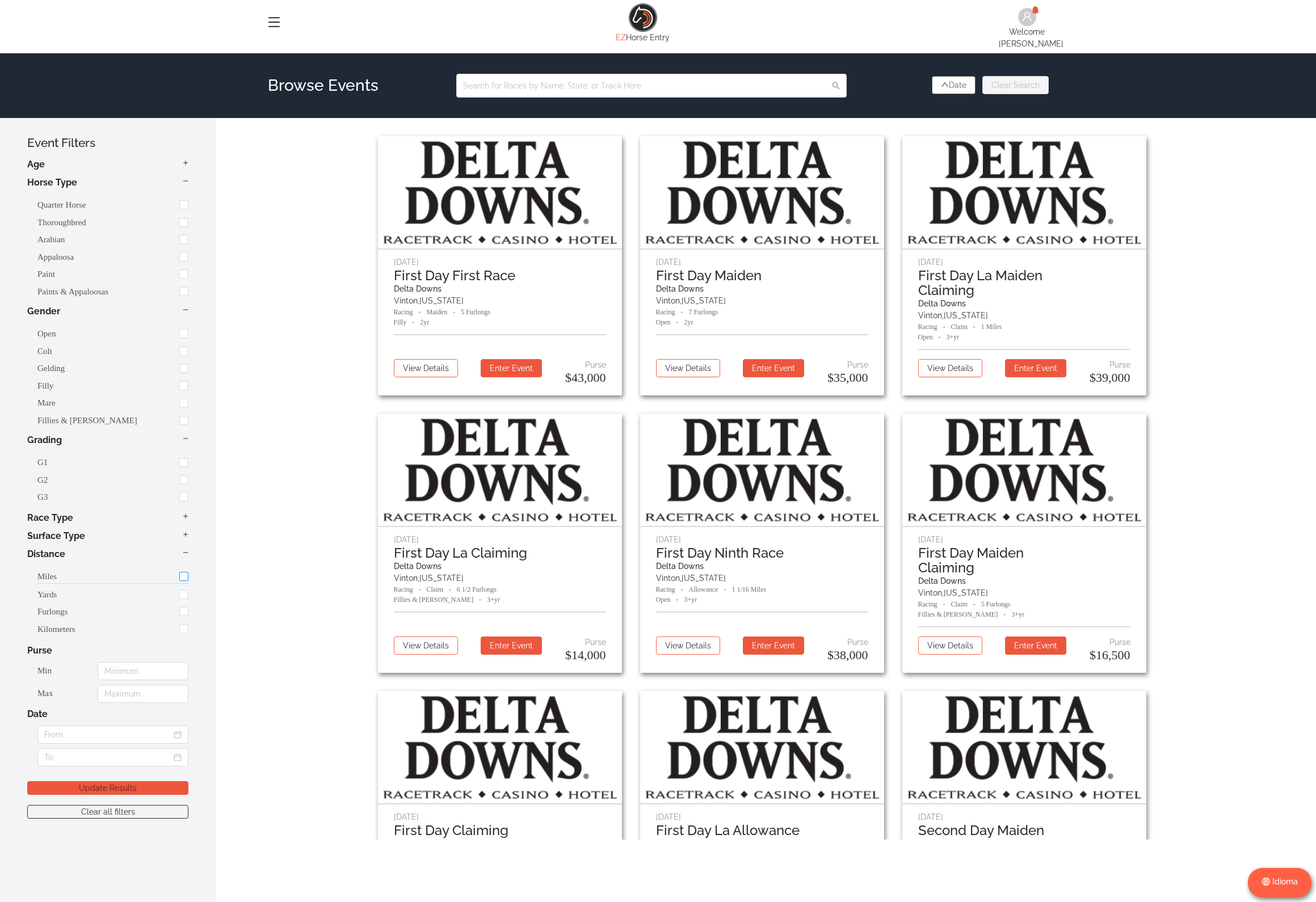
click at [179, 572] on input "checkbox" at bounding box center [183, 576] width 9 height 9
checkbox input "true"
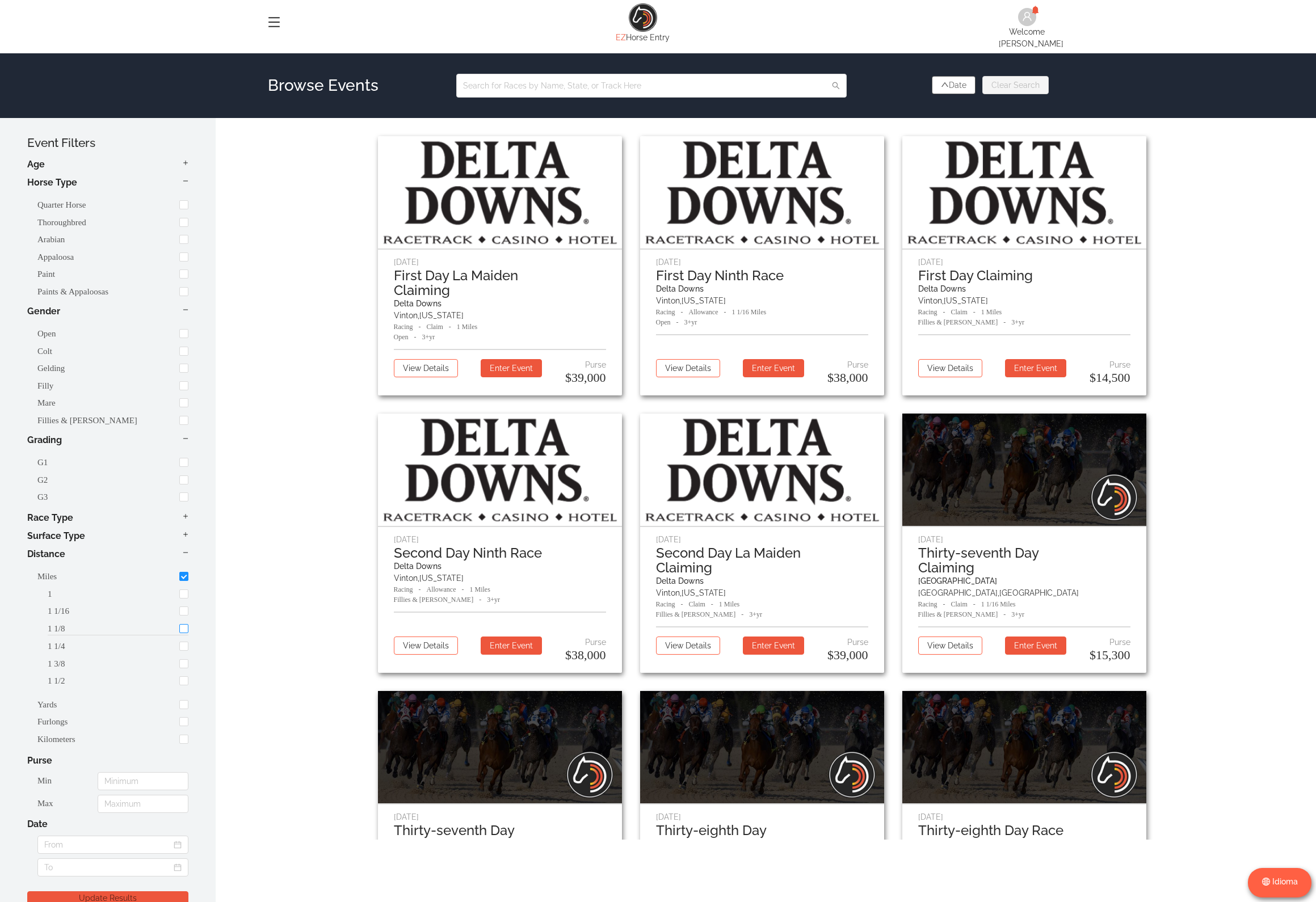
click at [184, 624] on input "checkbox" at bounding box center [183, 628] width 9 height 9
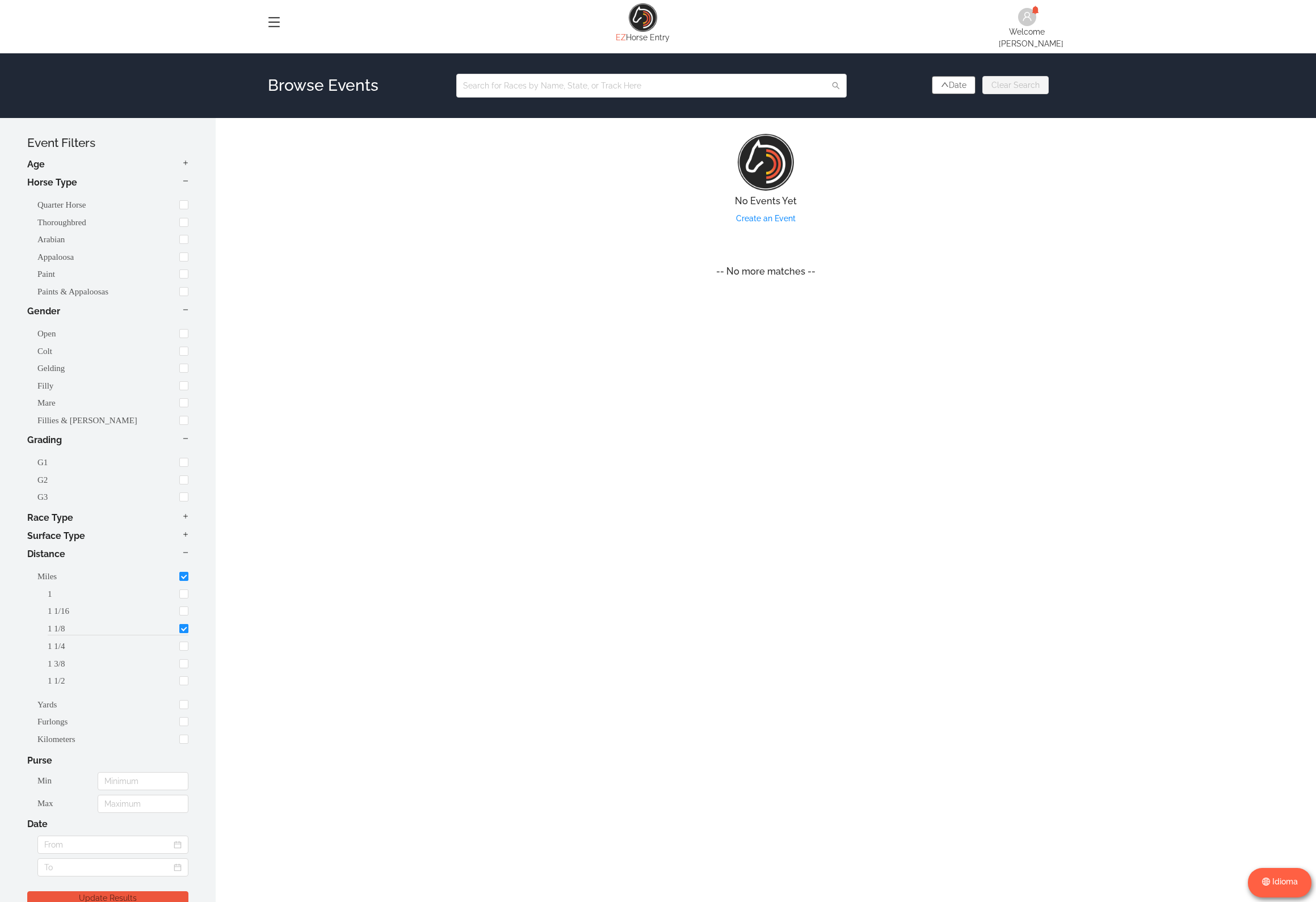
click at [184, 624] on input "checkbox" at bounding box center [183, 628] width 9 height 9
checkbox input "false"
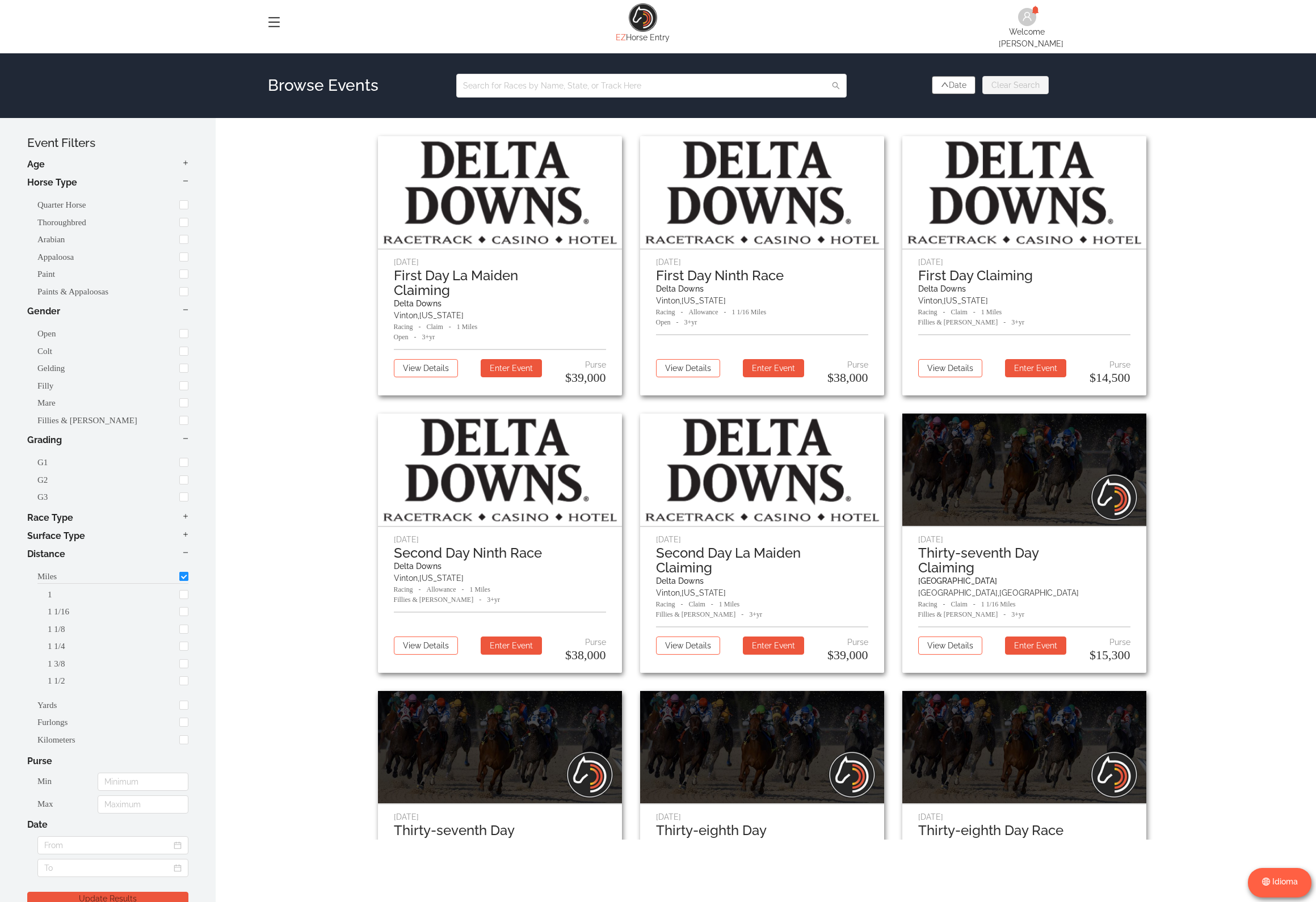
click at [184, 572] on input "checkbox" at bounding box center [183, 576] width 9 height 9
checkbox input "false"
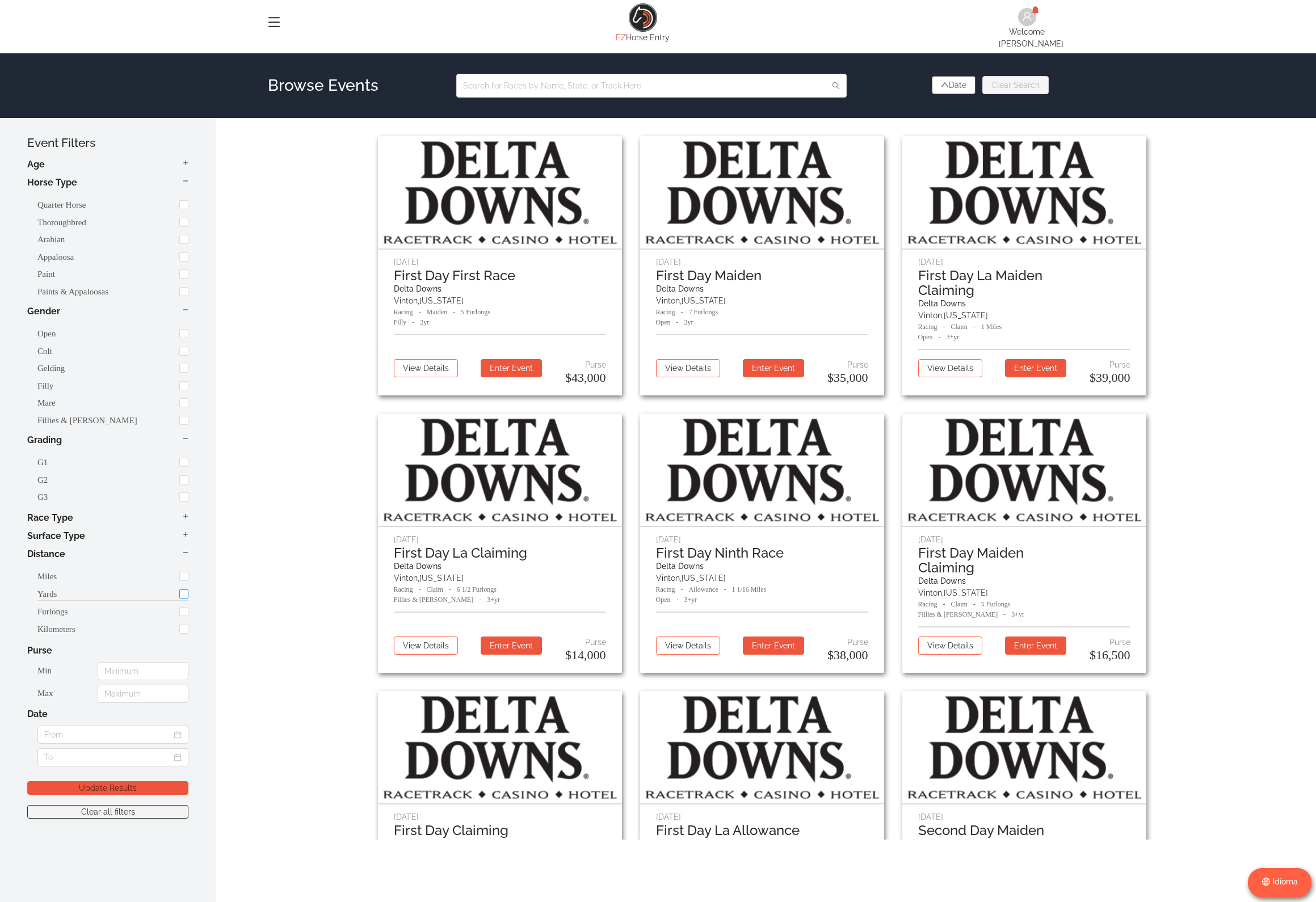
click at [179, 591] on input "checkbox" at bounding box center [183, 594] width 9 height 9
checkbox input "true"
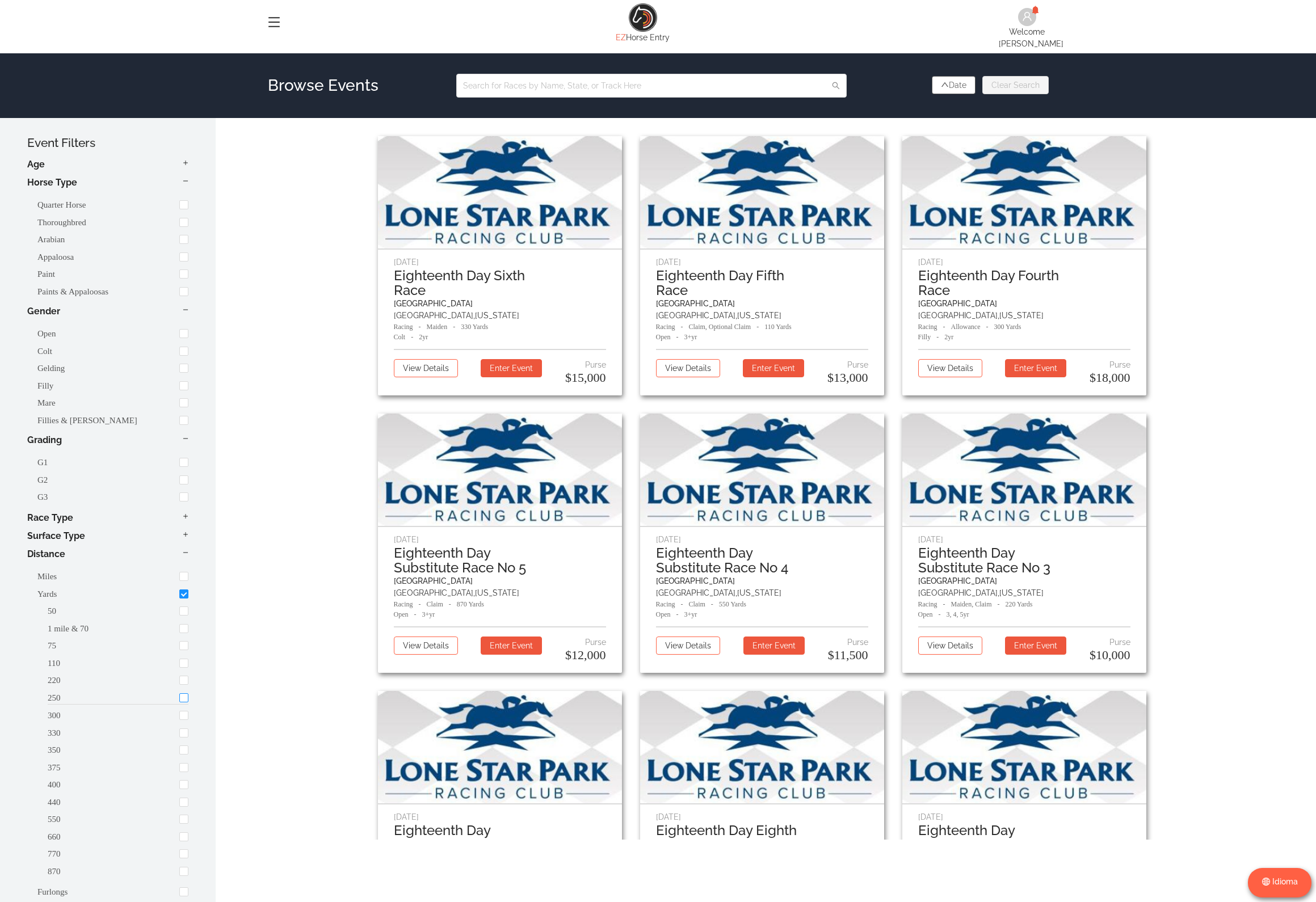
click at [183, 693] on input "checkbox" at bounding box center [183, 698] width 9 height 9
checkbox input "true"
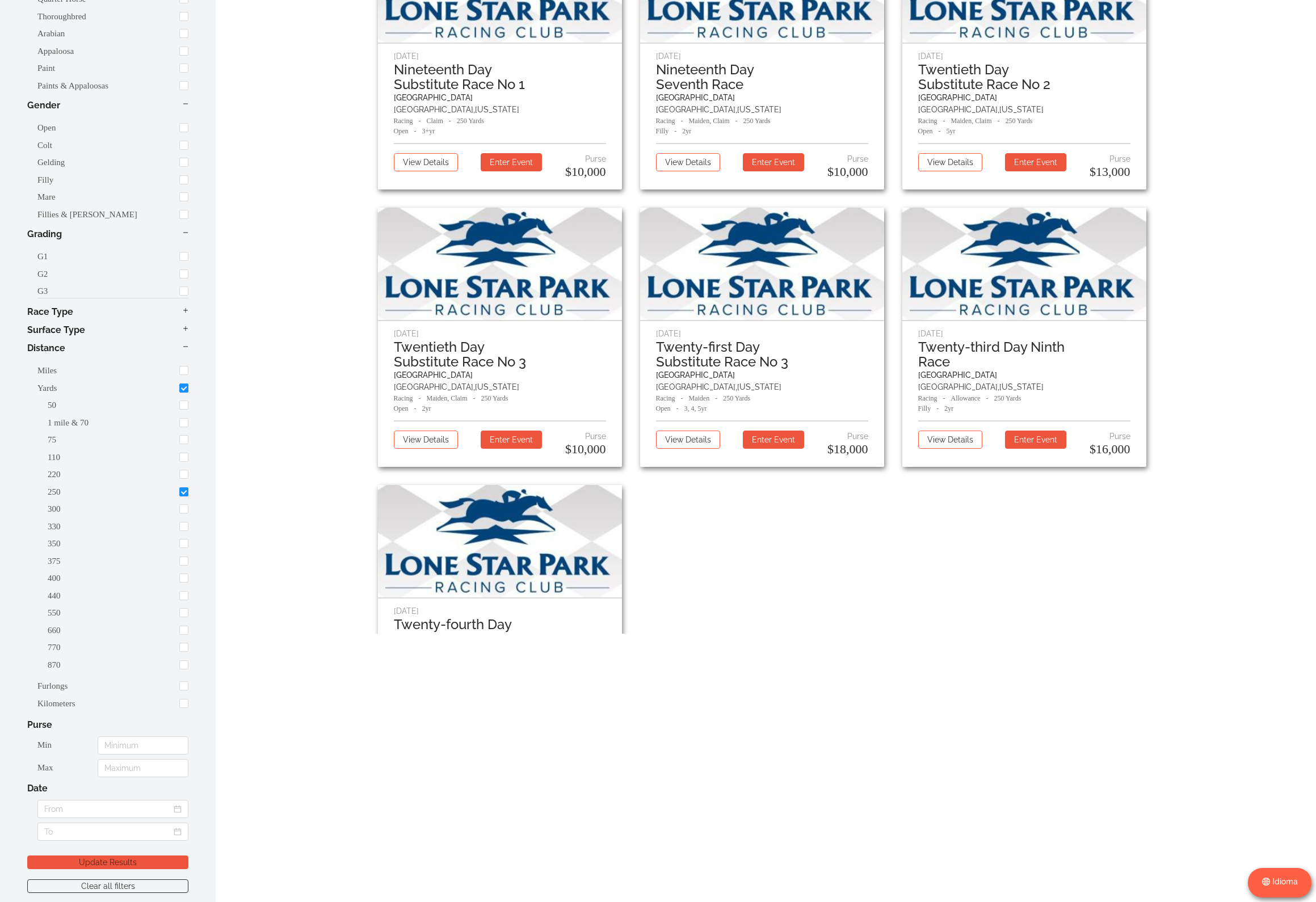
scroll to position [438, 0]
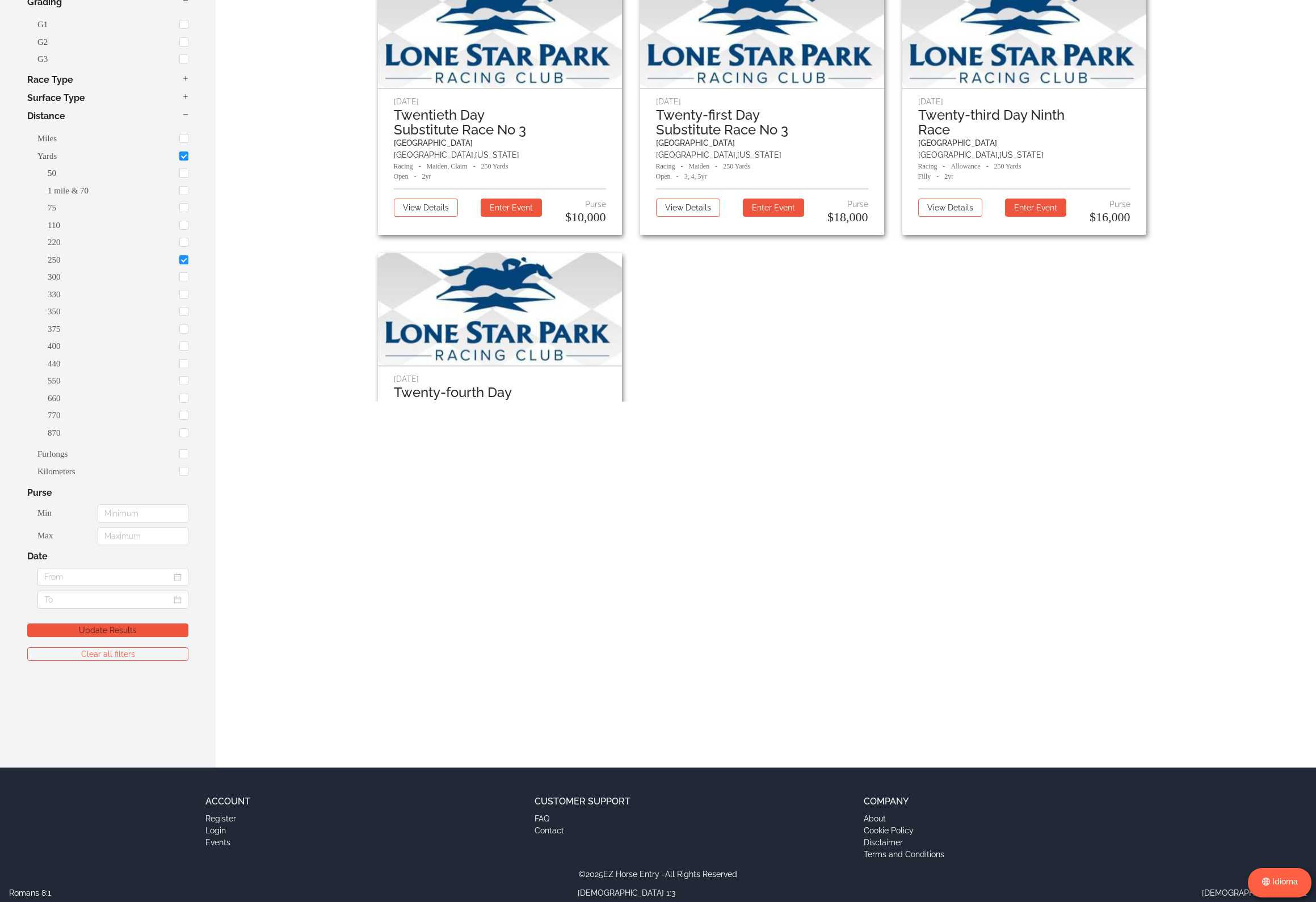
click at [128, 651] on button "Clear all filters" at bounding box center [108, 654] width 161 height 14
checkbox input "false"
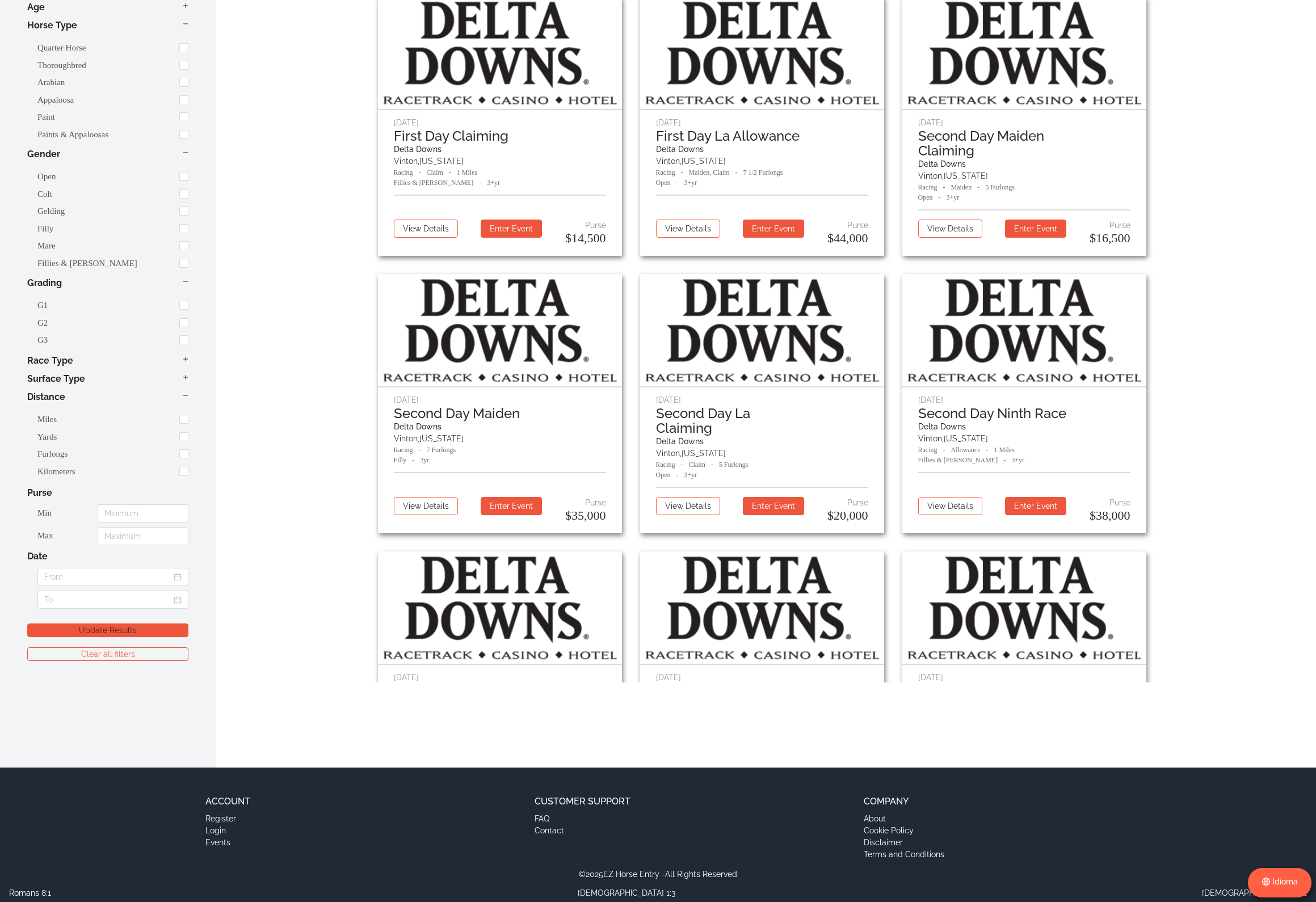
scroll to position [161, 0]
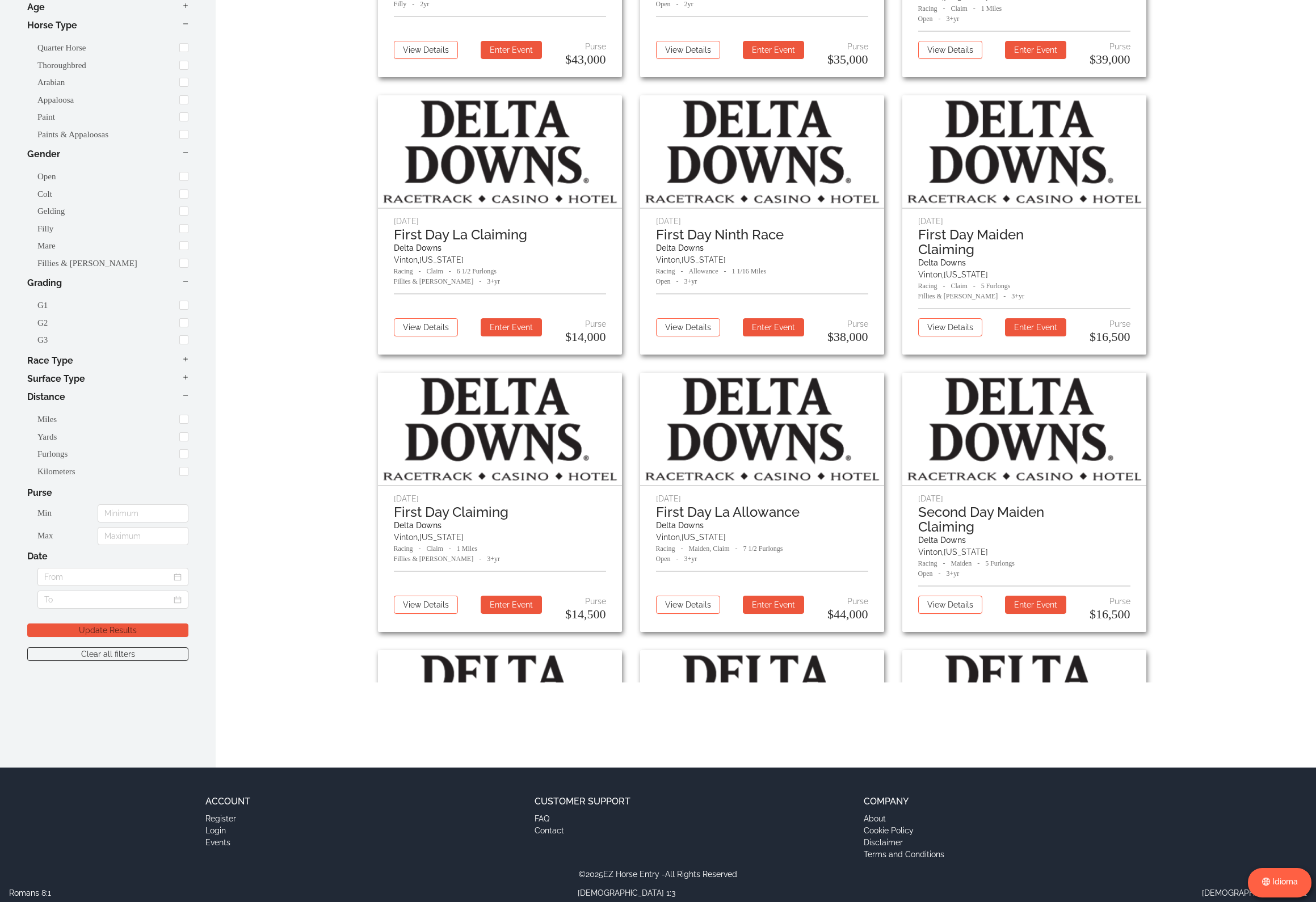
click at [794, 836] on div "Account Register Login Events Customer Support FAQ Contact Company About Cookie…" at bounding box center [658, 832] width 987 height 74
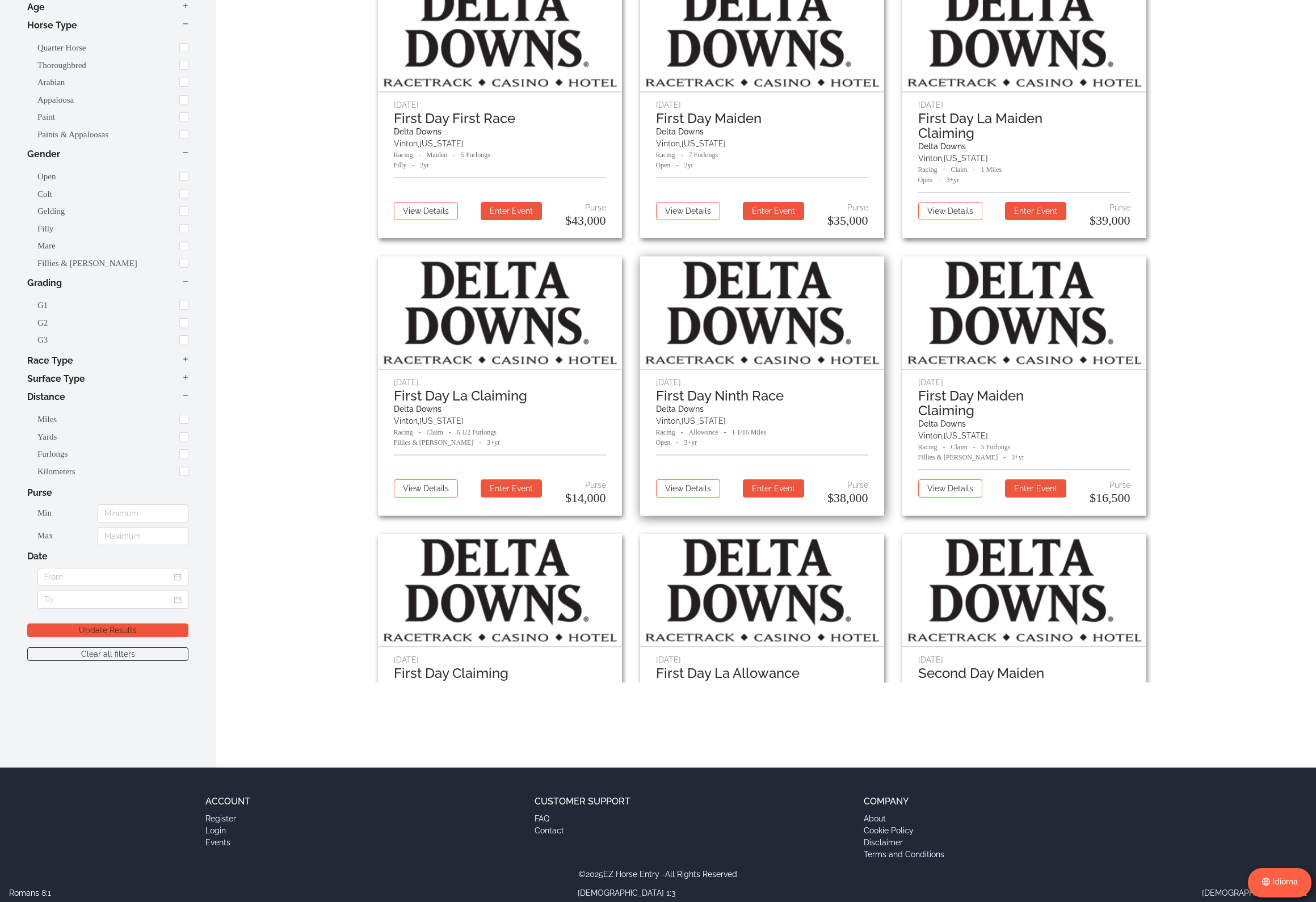
scroll to position [0, 0]
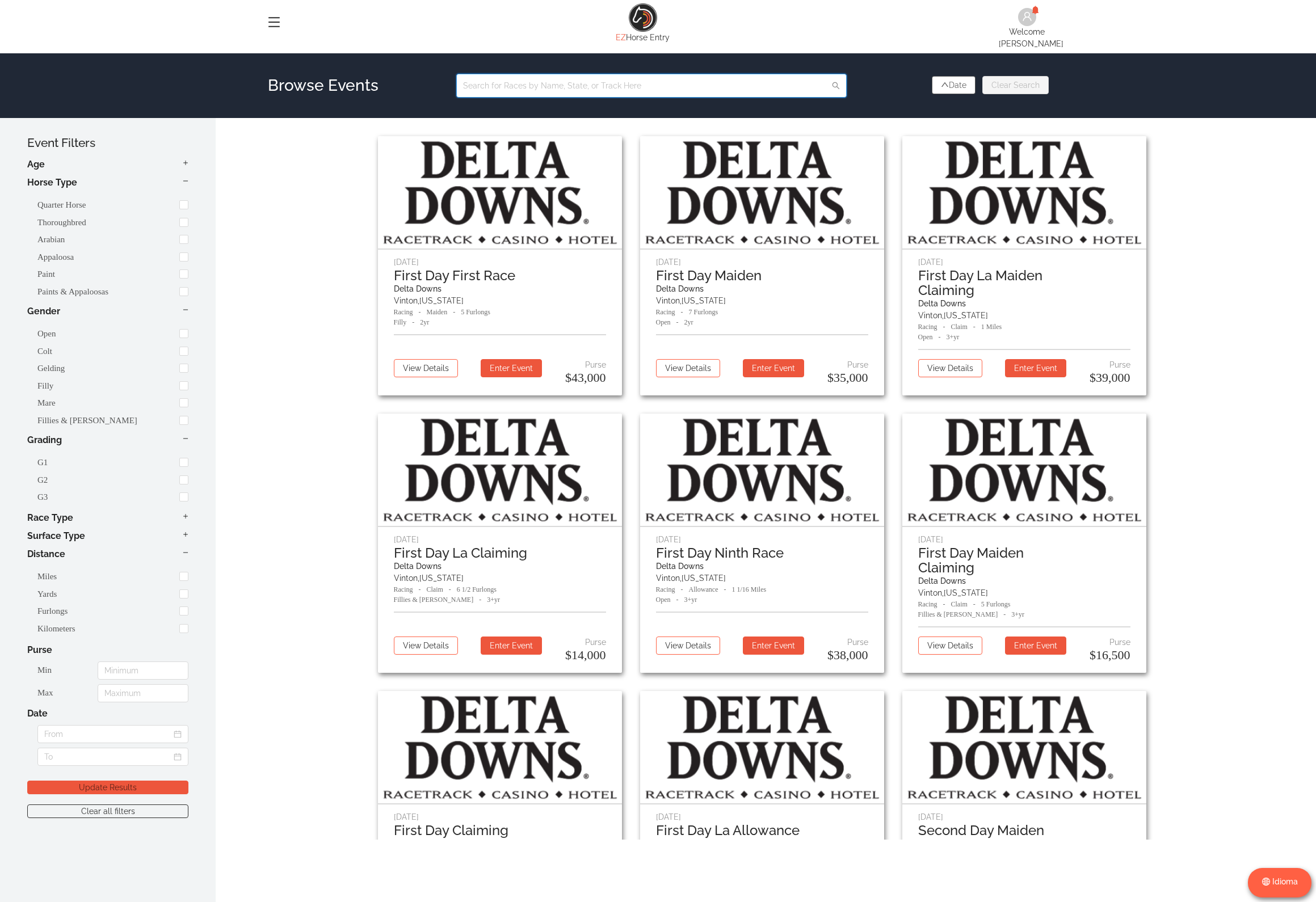
click at [582, 74] on input "text" at bounding box center [651, 85] width 391 height 24
type input "lone star"
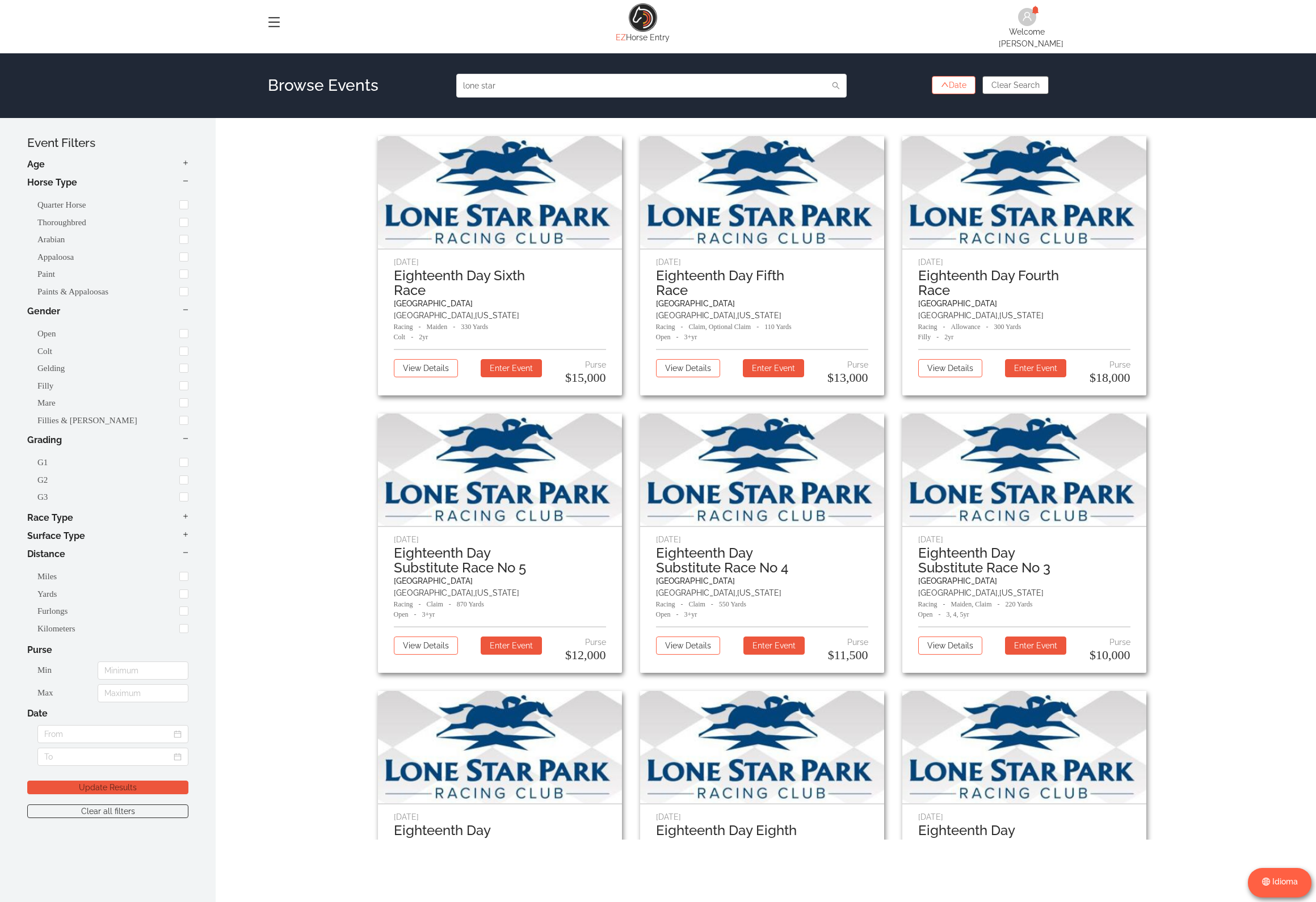
click at [949, 81] on button "Date" at bounding box center [953, 85] width 44 height 18
click at [950, 81] on button "Date" at bounding box center [953, 85] width 44 height 18
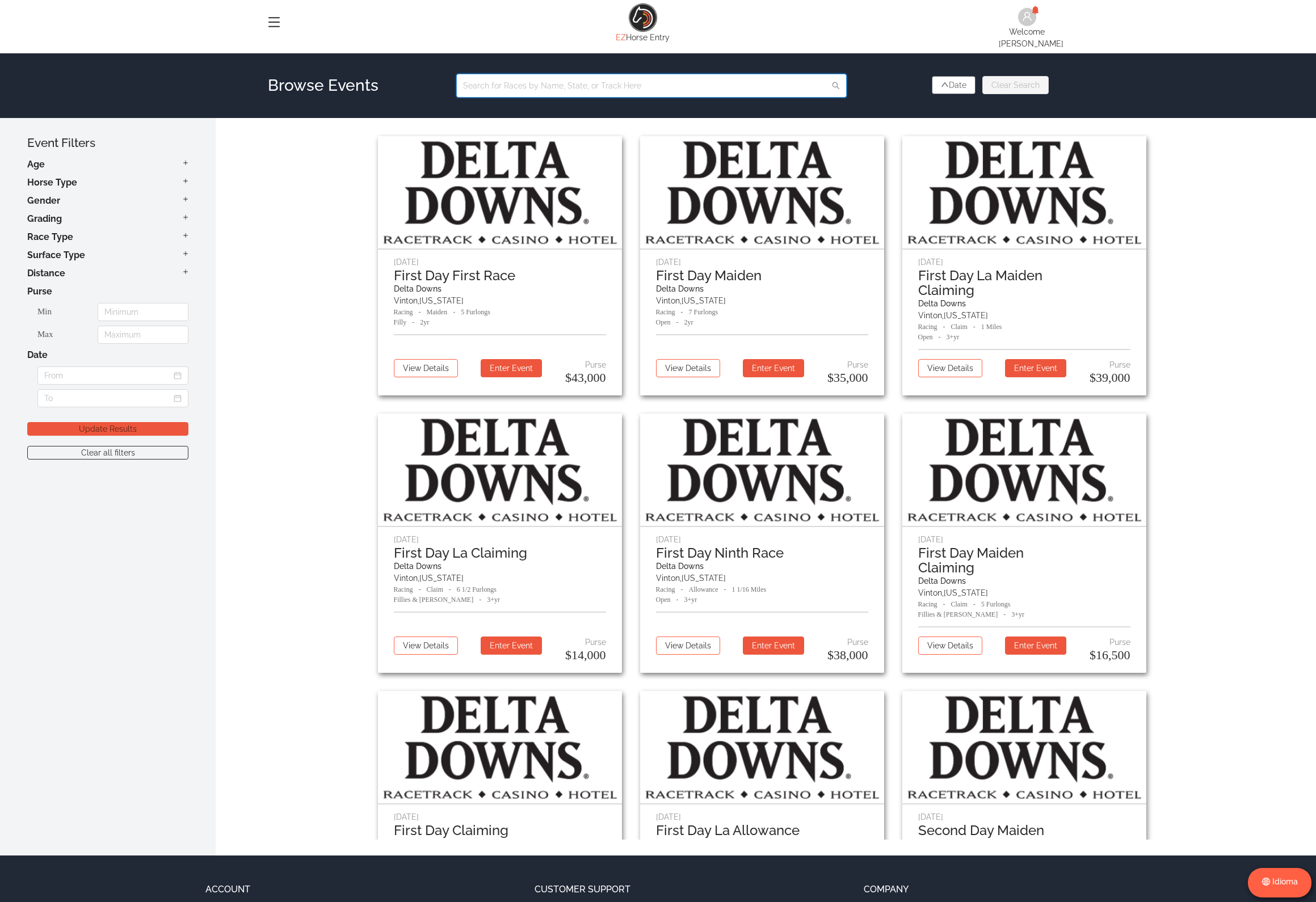
click at [619, 82] on input "text" at bounding box center [651, 85] width 391 height 24
click at [951, 77] on button "Date" at bounding box center [953, 85] width 44 height 18
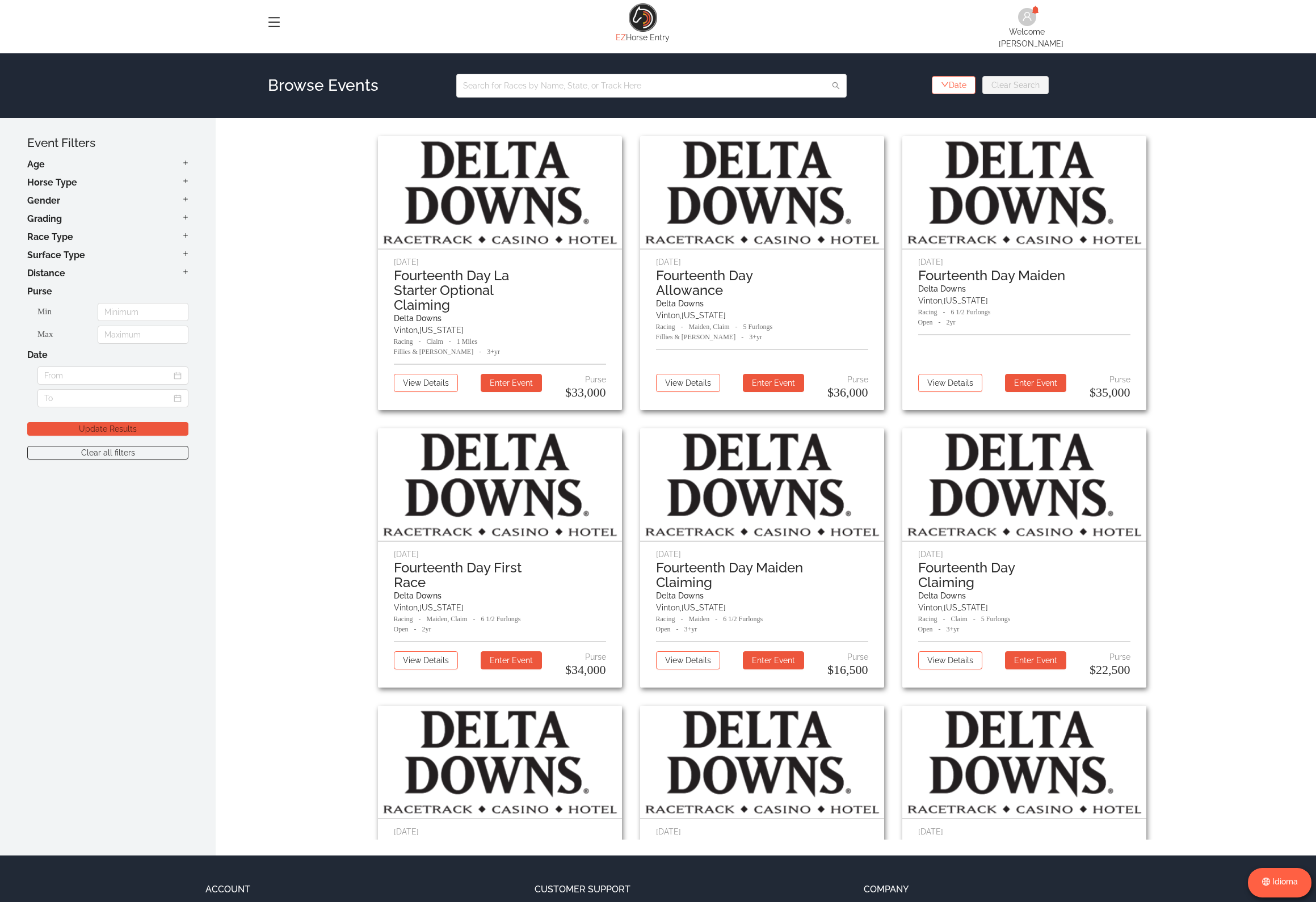
click at [956, 81] on button "Date" at bounding box center [953, 85] width 44 height 18
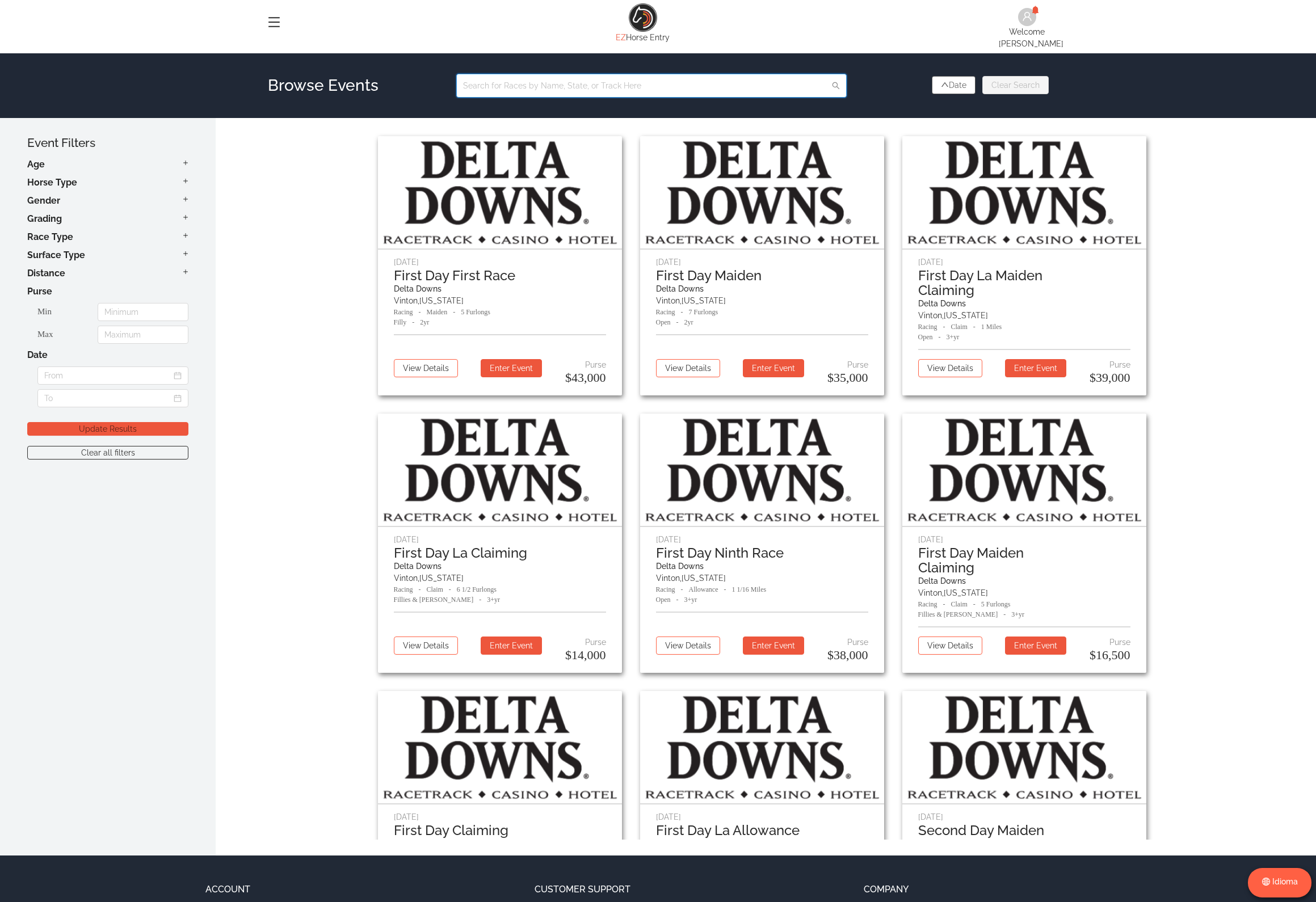
click at [774, 75] on input "text" at bounding box center [651, 85] width 391 height 24
type input "lonestar"
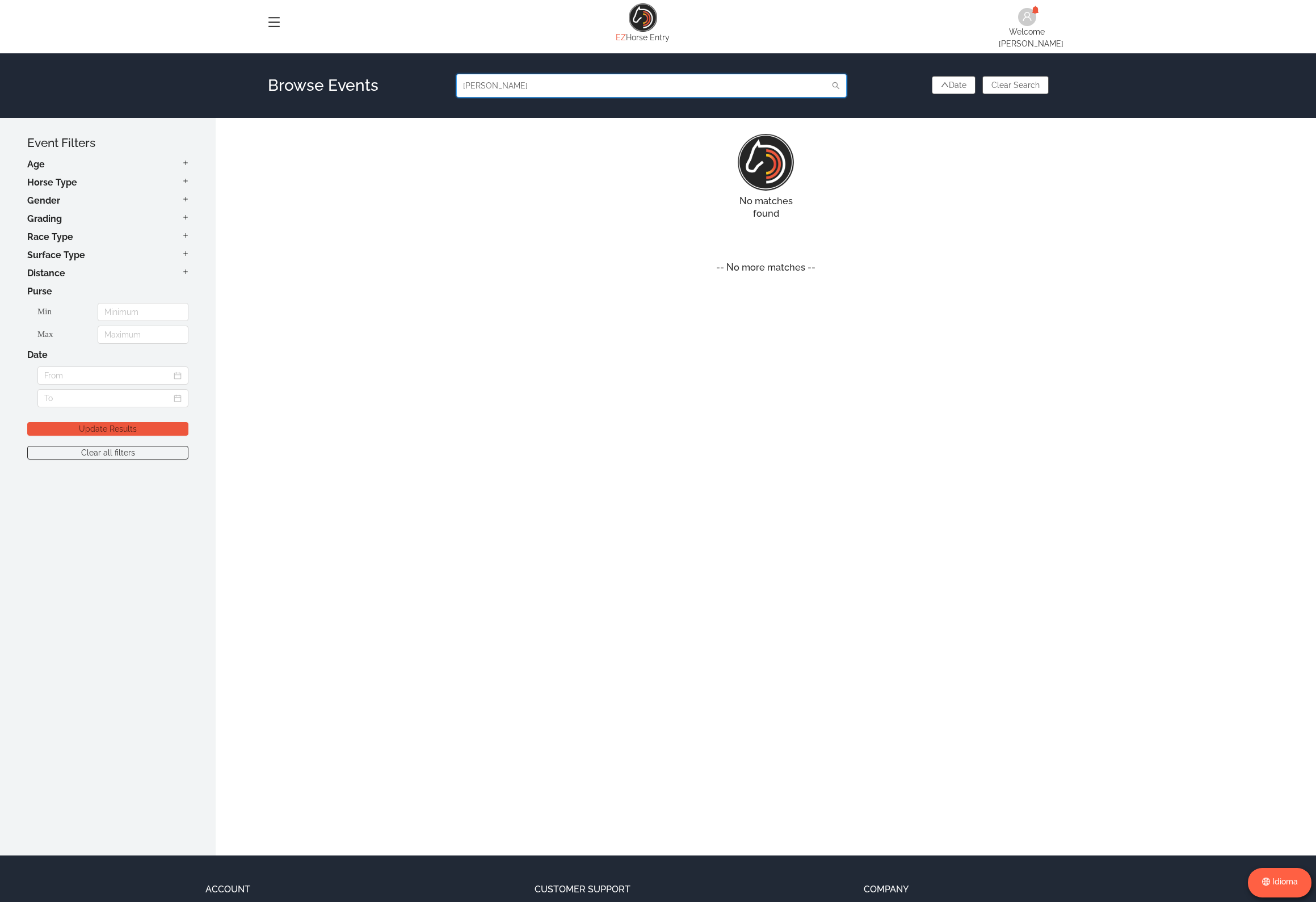
drag, startPoint x: 504, startPoint y: 78, endPoint x: 433, endPoint y: 79, distance: 71.0
click at [432, 82] on div "Browse Events lonestar Date Clear Search" at bounding box center [659, 85] width 781 height 24
type input "lone star"
